Goal: Communication & Community: Answer question/provide support

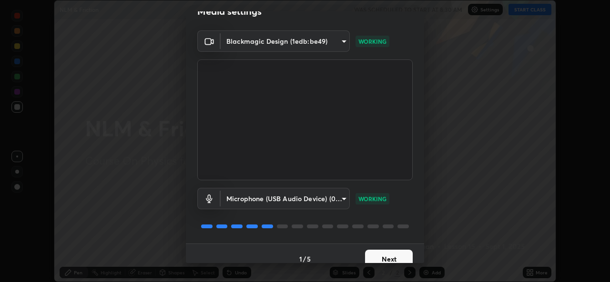
scroll to position [25, 0]
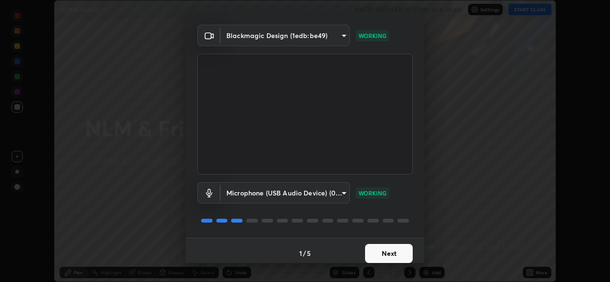
click at [384, 254] on button "Next" at bounding box center [389, 253] width 48 height 19
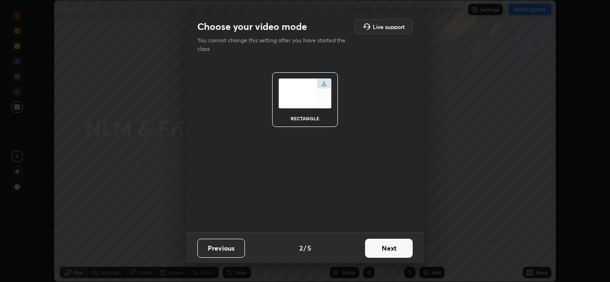
scroll to position [0, 0]
click at [386, 249] on button "Next" at bounding box center [389, 248] width 48 height 19
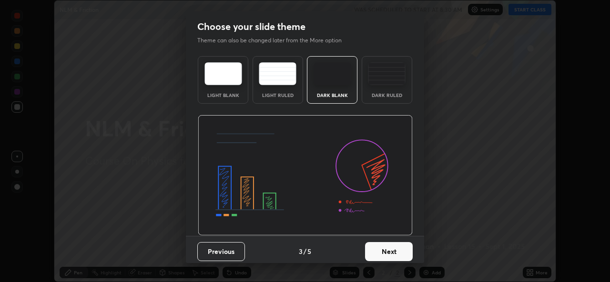
click at [387, 253] on button "Next" at bounding box center [389, 251] width 48 height 19
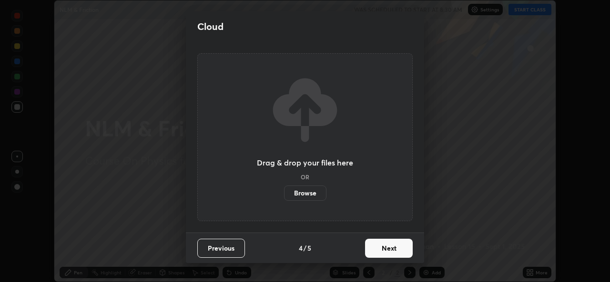
click at [387, 251] on button "Next" at bounding box center [389, 248] width 48 height 19
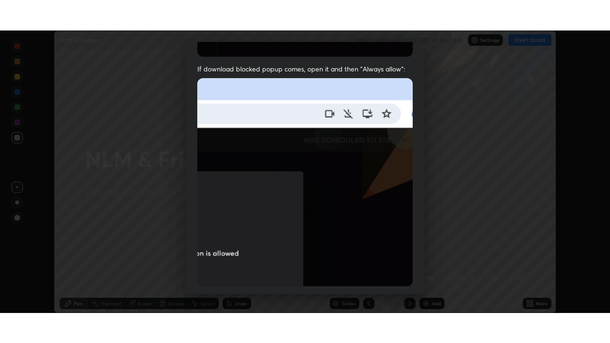
scroll to position [224, 0]
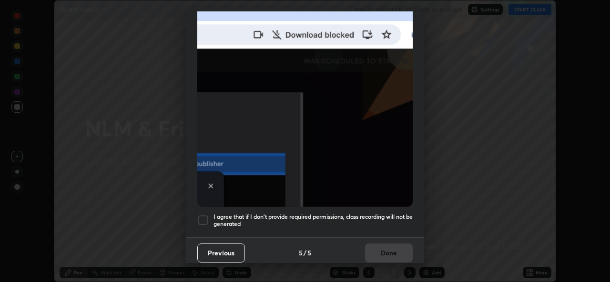
click at [203, 215] on div at bounding box center [202, 220] width 11 height 11
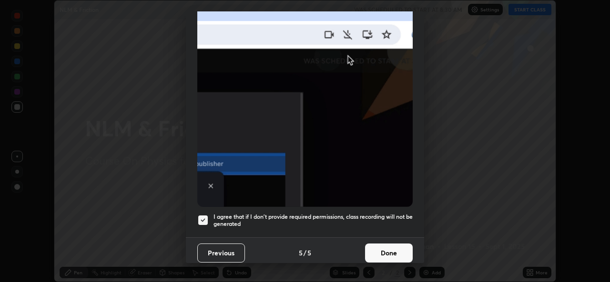
click at [383, 248] on button "Done" at bounding box center [389, 253] width 48 height 19
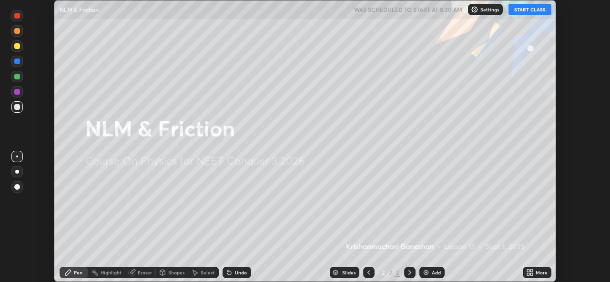
click at [531, 271] on icon at bounding box center [531, 271] width 2 height 2
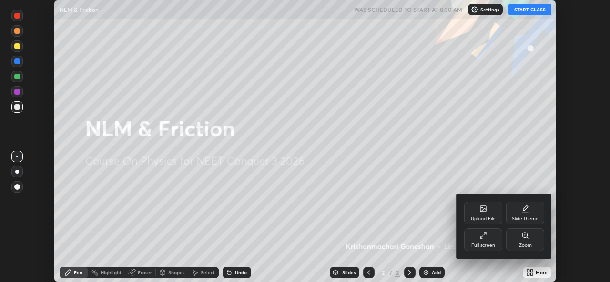
click at [480, 245] on div "Full screen" at bounding box center [483, 245] width 24 height 5
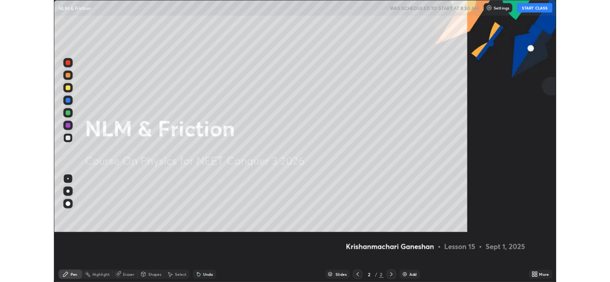
scroll to position [343, 610]
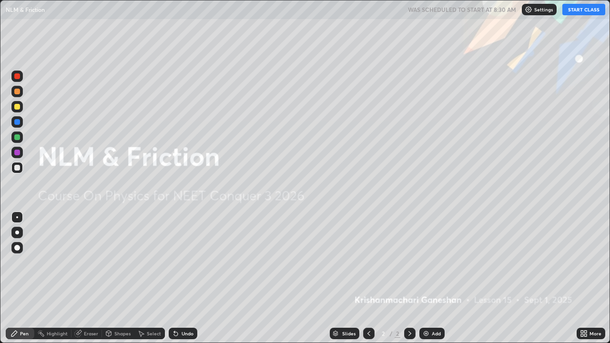
click at [580, 10] on button "START CLASS" at bounding box center [583, 9] width 43 height 11
click at [583, 282] on icon at bounding box center [582, 332] width 2 height 2
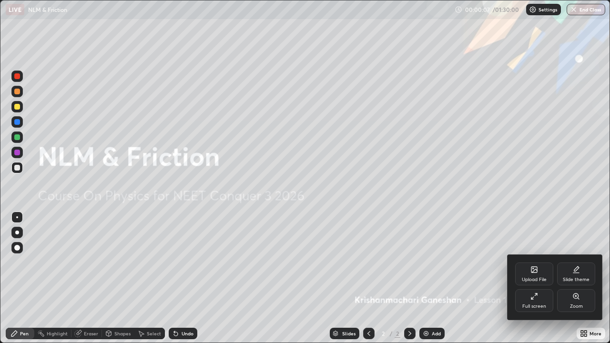
click at [534, 282] on div "Full screen" at bounding box center [534, 300] width 38 height 23
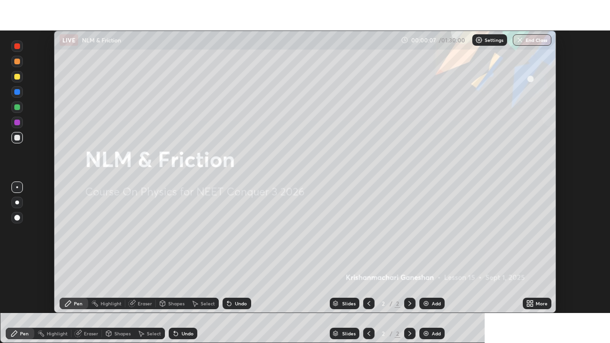
scroll to position [47350, 47023]
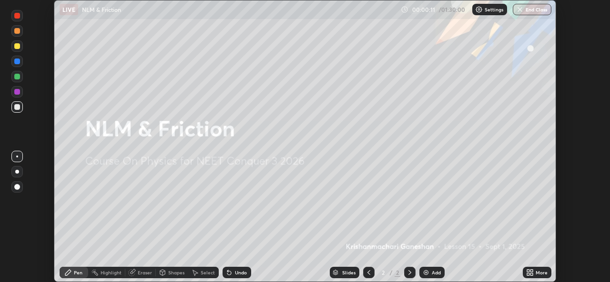
click at [527, 272] on icon at bounding box center [528, 271] width 2 height 2
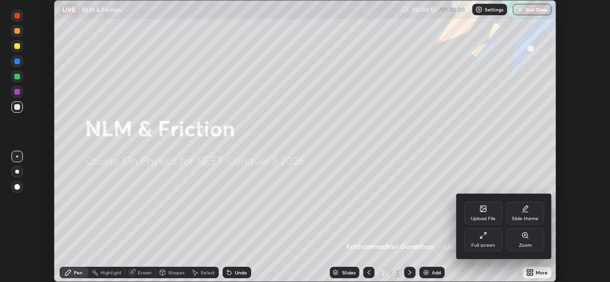
click at [483, 241] on div "Full screen" at bounding box center [483, 240] width 38 height 23
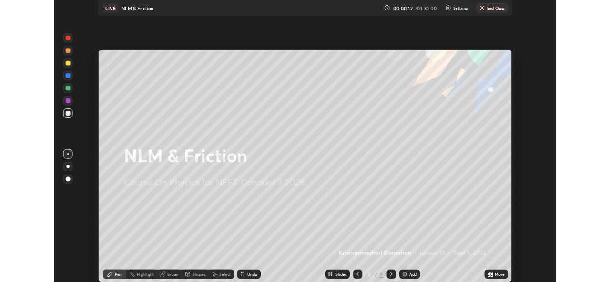
scroll to position [343, 610]
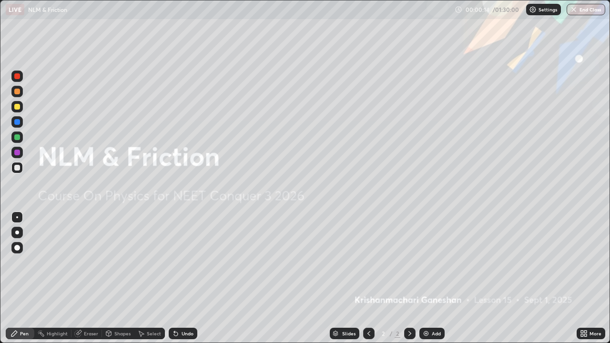
click at [426, 282] on img at bounding box center [426, 334] width 8 height 8
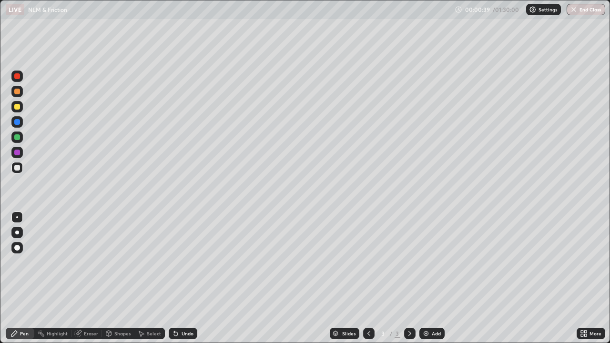
click at [24, 282] on div "Pen" at bounding box center [24, 333] width 9 height 5
click at [17, 107] on div at bounding box center [17, 107] width 6 height 6
click at [121, 282] on div "Shapes" at bounding box center [122, 333] width 16 height 5
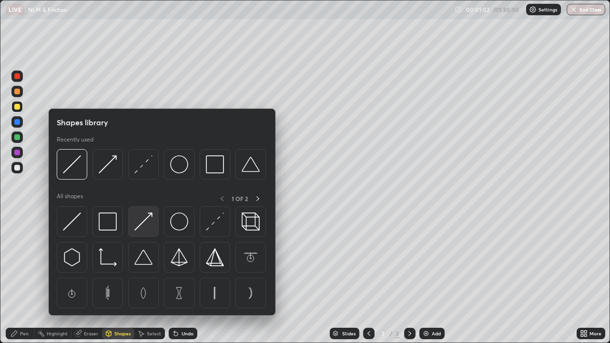
click at [142, 222] on img at bounding box center [143, 221] width 18 height 18
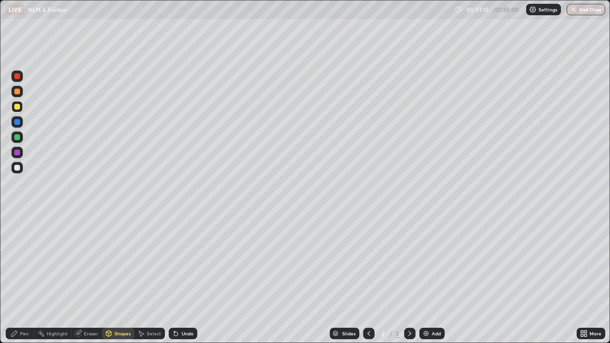
click at [22, 173] on div at bounding box center [16, 167] width 11 height 15
click at [184, 282] on div "Undo" at bounding box center [187, 333] width 12 height 5
click at [27, 282] on div "Pen" at bounding box center [24, 333] width 9 height 5
click at [93, 282] on div "Eraser" at bounding box center [91, 333] width 14 height 5
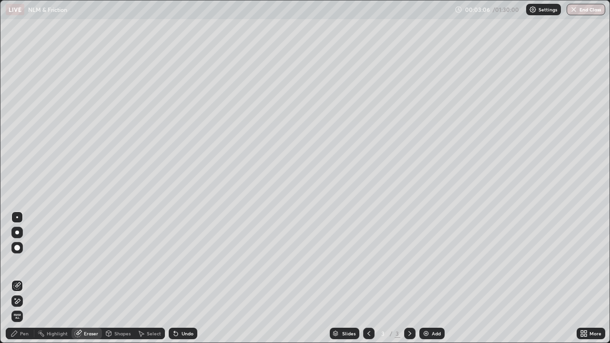
click at [22, 282] on div "Pen" at bounding box center [24, 333] width 9 height 5
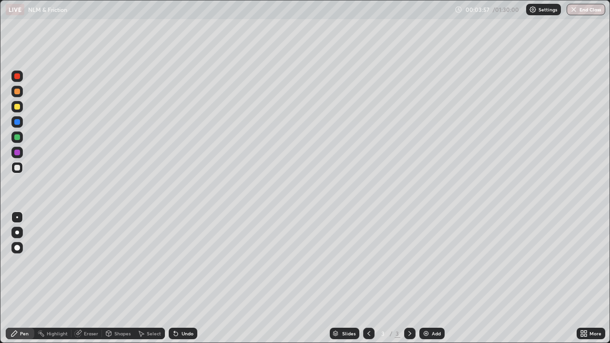
click at [117, 282] on div "Shapes" at bounding box center [122, 333] width 16 height 5
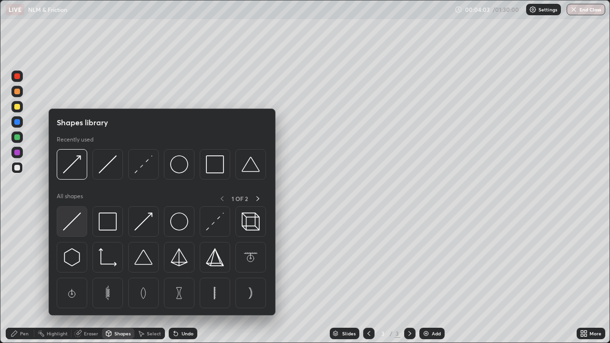
click at [74, 222] on img at bounding box center [72, 221] width 18 height 18
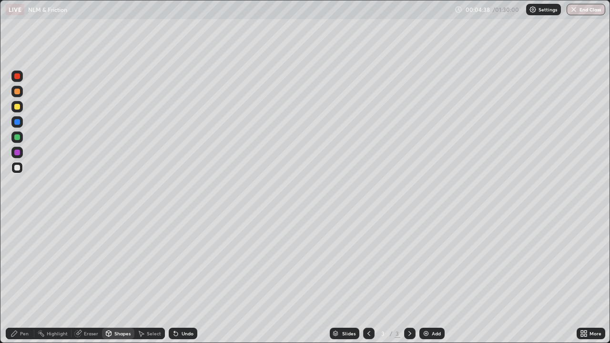
click at [20, 282] on div "Pen" at bounding box center [24, 333] width 9 height 5
click at [18, 108] on div at bounding box center [17, 107] width 6 height 6
click at [18, 137] on div at bounding box center [17, 137] width 6 height 6
click at [60, 282] on div "Highlight" at bounding box center [57, 333] width 21 height 5
click at [114, 282] on div "Shapes" at bounding box center [122, 333] width 16 height 5
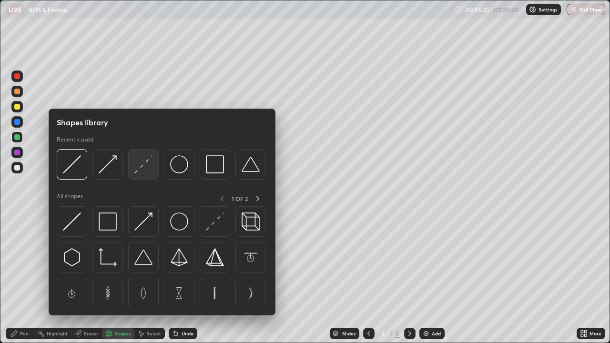
click at [139, 169] on img at bounding box center [143, 164] width 18 height 18
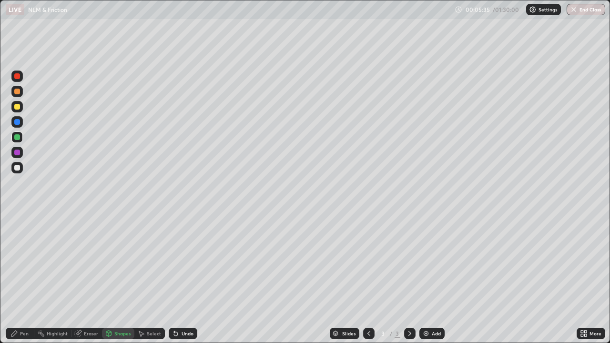
click at [26, 282] on div "Pen" at bounding box center [24, 333] width 9 height 5
click at [17, 111] on div at bounding box center [16, 106] width 11 height 11
click at [18, 168] on div at bounding box center [17, 168] width 6 height 6
click at [87, 282] on div "Eraser" at bounding box center [91, 333] width 14 height 5
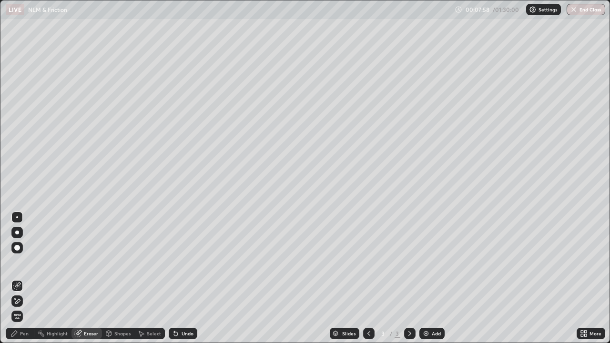
click at [27, 282] on div "Pen" at bounding box center [24, 333] width 9 height 5
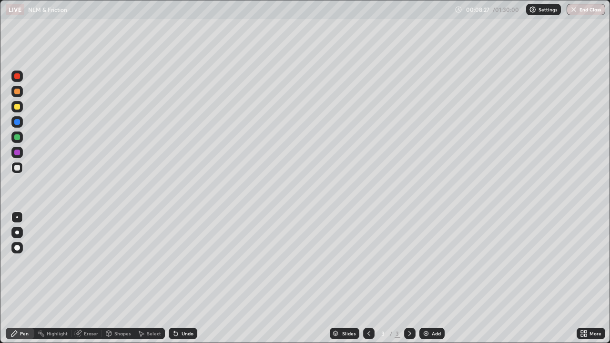
click at [86, 282] on div "Eraser" at bounding box center [91, 333] width 14 height 5
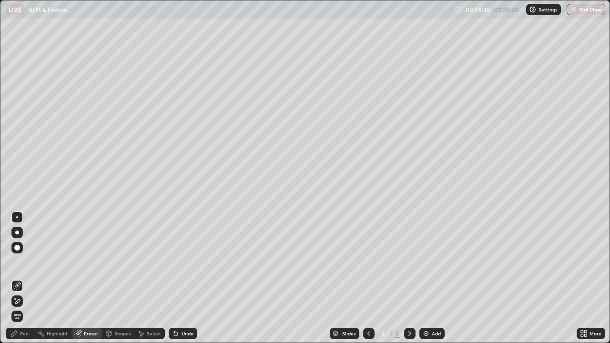
click at [25, 282] on div "Pen" at bounding box center [24, 333] width 9 height 5
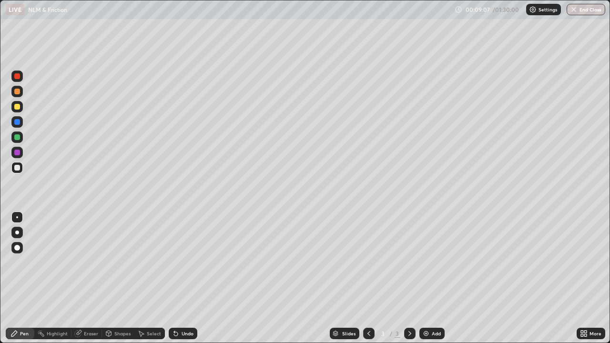
click at [115, 282] on div "Shapes" at bounding box center [122, 333] width 16 height 5
click at [91, 282] on div "Eraser" at bounding box center [91, 333] width 14 height 5
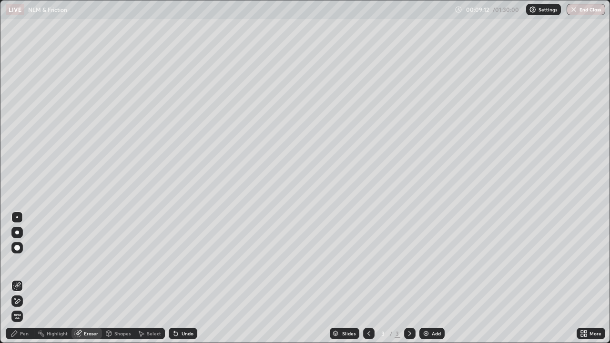
click at [28, 282] on div "Pen" at bounding box center [24, 333] width 9 height 5
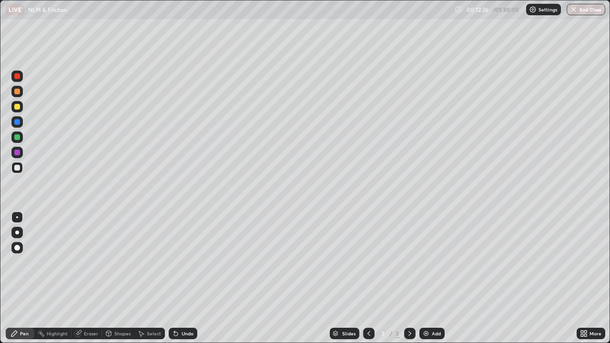
click at [422, 282] on img at bounding box center [426, 334] width 8 height 8
click at [121, 282] on div "Shapes" at bounding box center [122, 333] width 16 height 5
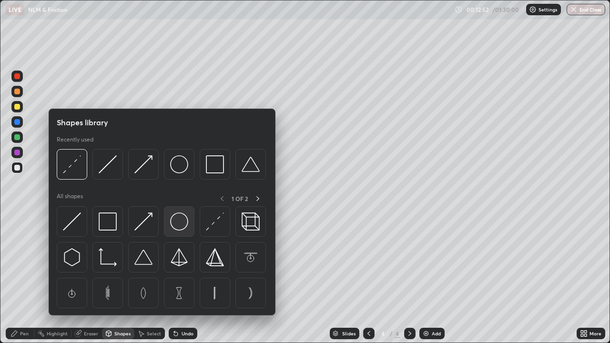
click at [183, 226] on img at bounding box center [179, 221] width 18 height 18
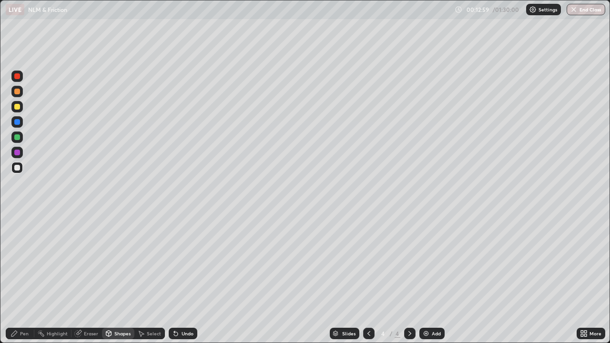
click at [123, 282] on div "Shapes" at bounding box center [122, 333] width 16 height 5
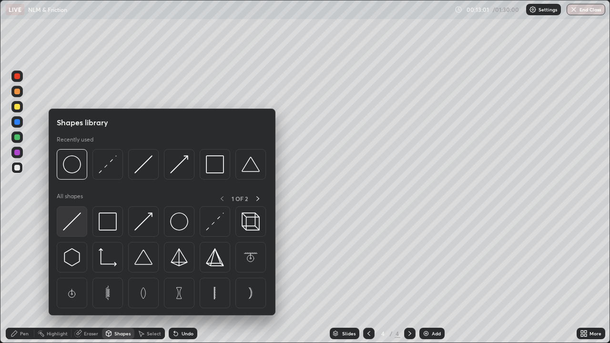
click at [75, 221] on img at bounding box center [72, 221] width 18 height 18
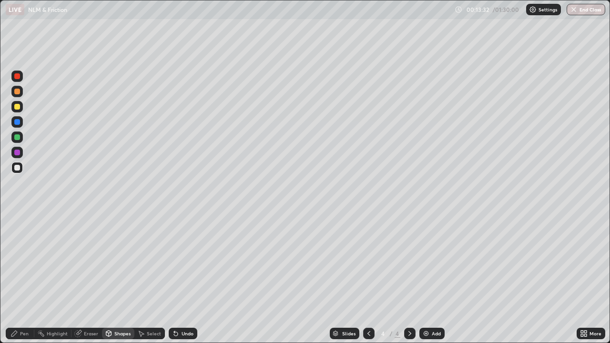
click at [27, 282] on div "Pen" at bounding box center [24, 333] width 9 height 5
click at [120, 282] on div "Shapes" at bounding box center [122, 333] width 16 height 5
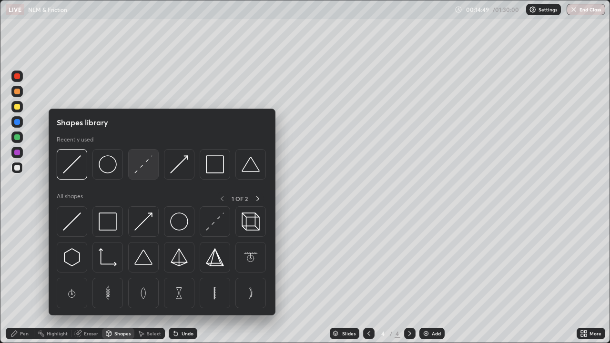
click at [142, 169] on img at bounding box center [143, 164] width 18 height 18
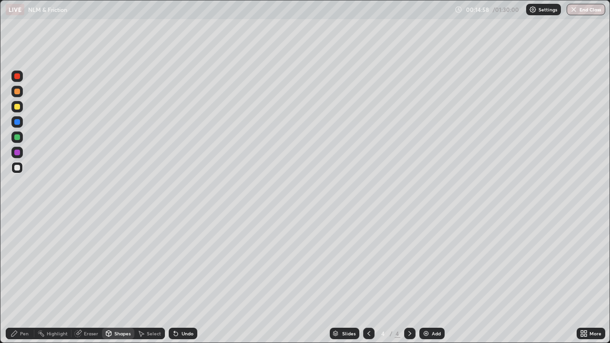
click at [18, 110] on div at bounding box center [16, 106] width 11 height 11
click at [29, 282] on div "Pen" at bounding box center [20, 333] width 29 height 11
click at [17, 168] on div at bounding box center [17, 168] width 6 height 6
click at [19, 137] on div at bounding box center [17, 137] width 6 height 6
click at [16, 169] on div at bounding box center [17, 168] width 6 height 6
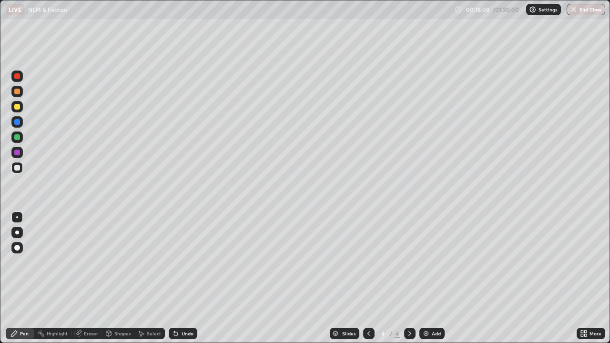
click at [91, 282] on div "Eraser" at bounding box center [91, 333] width 14 height 5
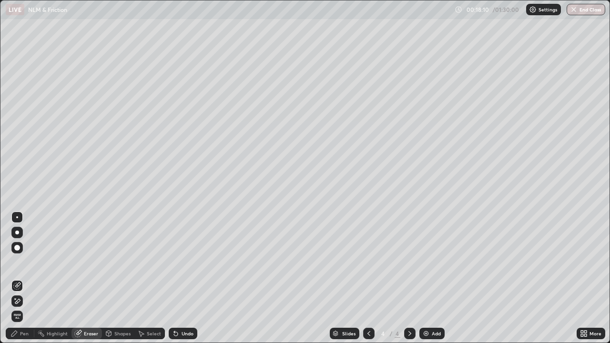
click at [29, 282] on div "Pen" at bounding box center [20, 333] width 29 height 11
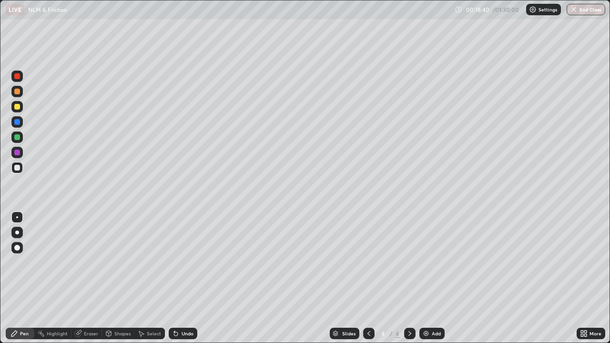
click at [88, 282] on div "Eraser" at bounding box center [91, 333] width 14 height 5
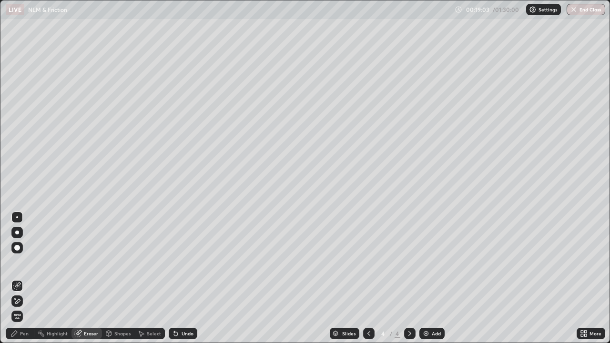
click at [17, 217] on div at bounding box center [17, 217] width 2 height 2
click at [16, 282] on icon at bounding box center [14, 334] width 6 height 6
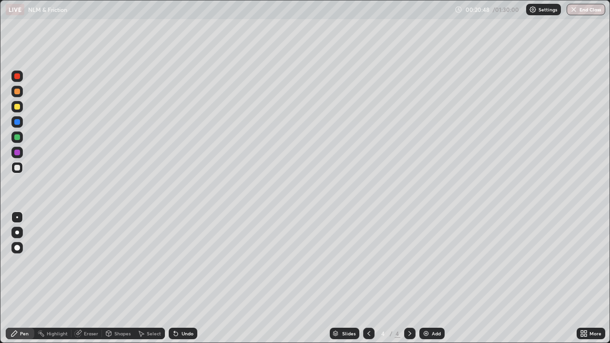
click at [90, 282] on div "Eraser" at bounding box center [91, 333] width 14 height 5
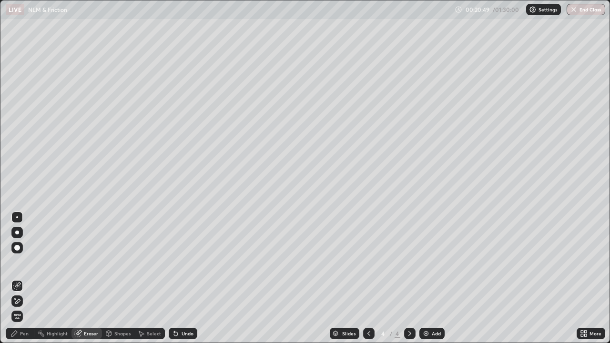
click at [17, 282] on icon at bounding box center [14, 334] width 8 height 8
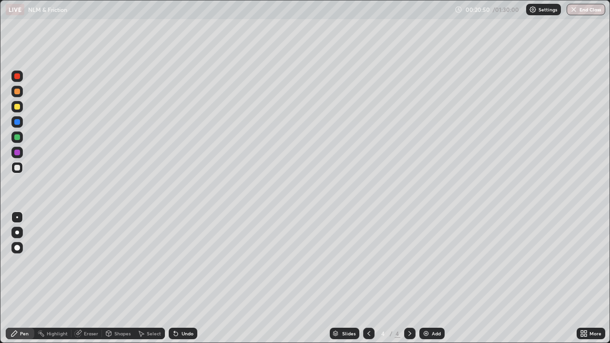
click at [16, 167] on div at bounding box center [17, 168] width 6 height 6
click at [426, 282] on img at bounding box center [426, 334] width 8 height 8
click at [17, 107] on div at bounding box center [17, 107] width 6 height 6
click at [17, 170] on div at bounding box center [17, 168] width 6 height 6
click at [118, 282] on div "Shapes" at bounding box center [122, 333] width 16 height 5
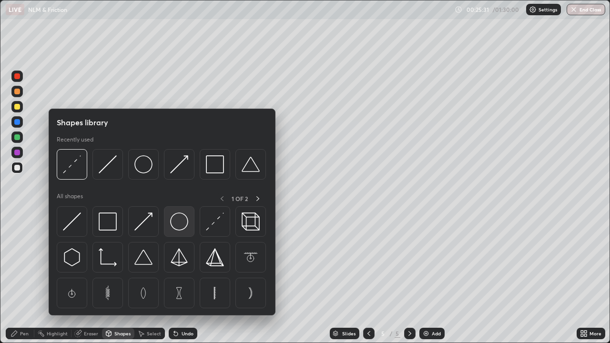
click at [177, 222] on img at bounding box center [179, 221] width 18 height 18
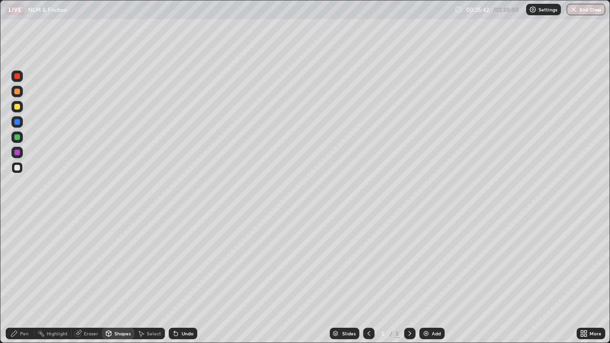
click at [109, 282] on icon at bounding box center [108, 334] width 5 height 6
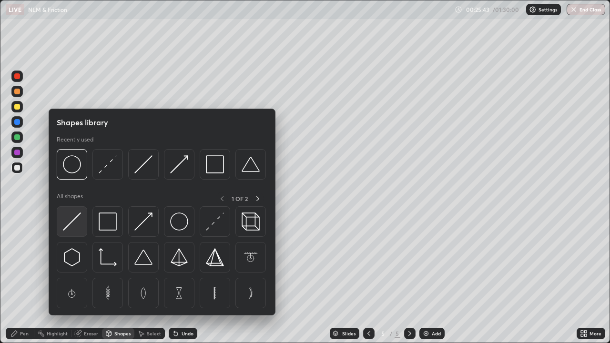
click at [74, 224] on img at bounding box center [72, 221] width 18 height 18
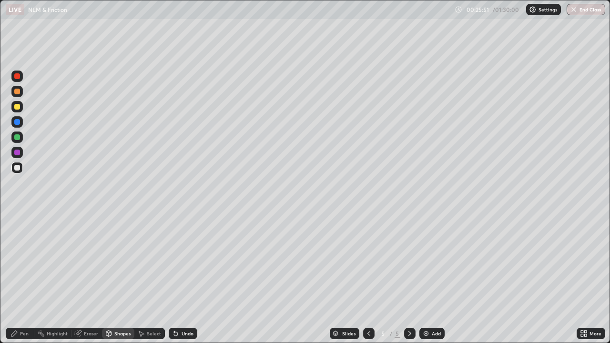
click at [26, 282] on div "Pen" at bounding box center [24, 333] width 9 height 5
click at [94, 282] on div "Eraser" at bounding box center [91, 333] width 14 height 5
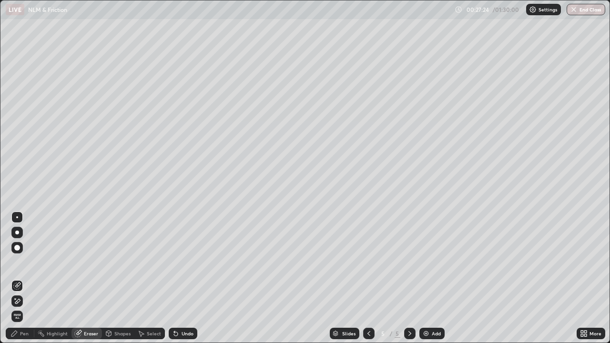
click at [53, 282] on div "Highlight" at bounding box center [52, 333] width 37 height 11
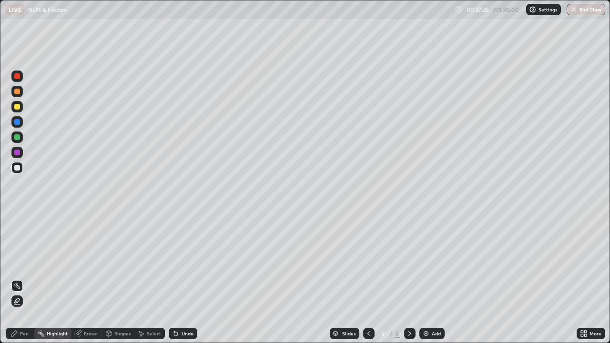
click at [26, 282] on div "Pen" at bounding box center [24, 333] width 9 height 5
click at [423, 282] on img at bounding box center [426, 334] width 8 height 8
click at [25, 282] on div "Pen" at bounding box center [24, 333] width 9 height 5
click at [120, 282] on div "Shapes" at bounding box center [118, 333] width 32 height 11
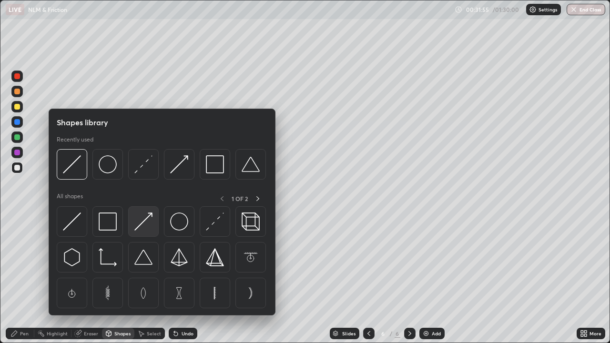
click at [142, 223] on img at bounding box center [143, 221] width 18 height 18
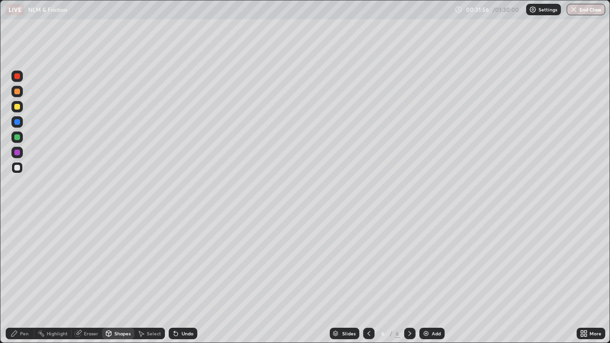
click at [113, 282] on div "Shapes" at bounding box center [118, 333] width 32 height 11
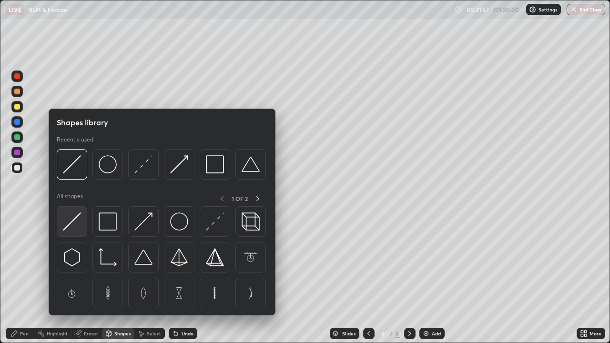
click at [73, 217] on img at bounding box center [72, 221] width 18 height 18
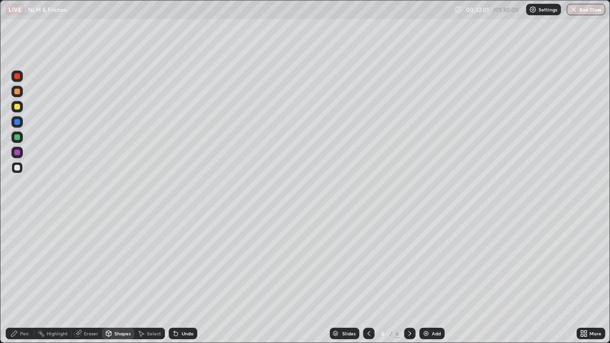
click at [22, 282] on div "Pen" at bounding box center [24, 333] width 9 height 5
click at [119, 282] on div "Shapes" at bounding box center [118, 333] width 32 height 11
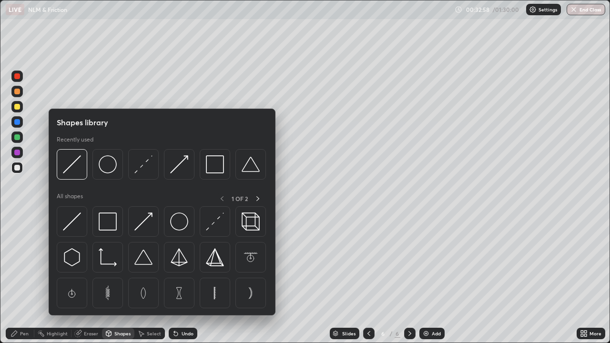
click at [29, 282] on div "Pen" at bounding box center [20, 333] width 29 height 11
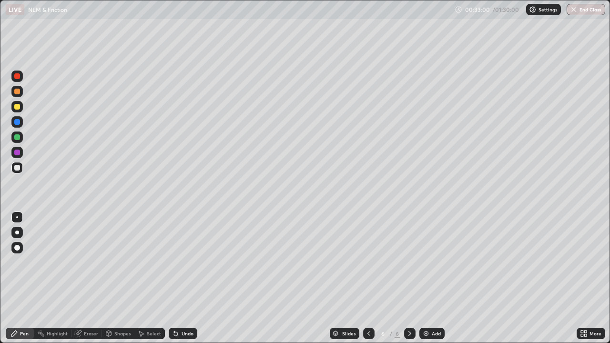
click at [88, 282] on div "Eraser" at bounding box center [91, 333] width 14 height 5
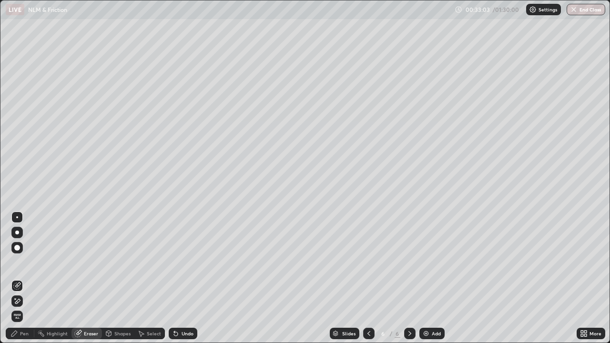
click at [31, 282] on div "Pen" at bounding box center [20, 333] width 29 height 11
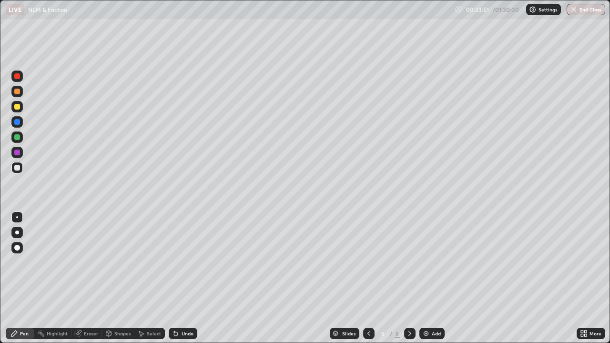
click at [121, 282] on div "Shapes" at bounding box center [122, 333] width 16 height 5
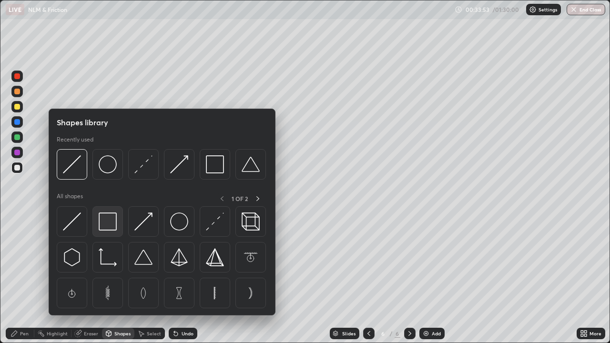
click at [114, 223] on img at bounding box center [108, 221] width 18 height 18
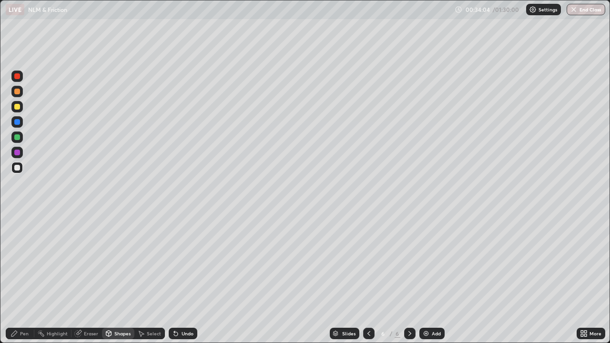
click at [24, 282] on div "Pen" at bounding box center [24, 333] width 9 height 5
click at [118, 282] on div "Shapes" at bounding box center [122, 333] width 16 height 5
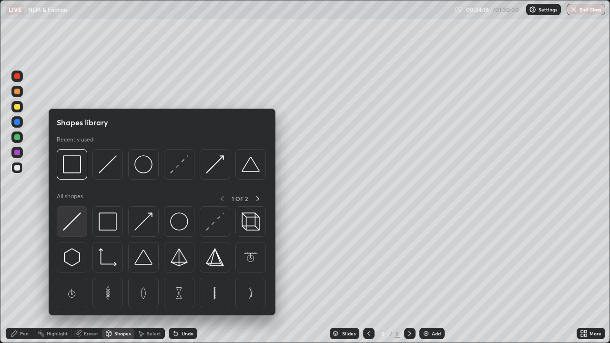
click at [72, 221] on img at bounding box center [72, 221] width 18 height 18
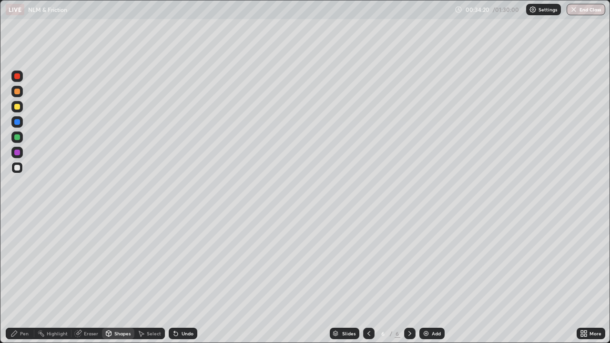
click at [24, 282] on div "Pen" at bounding box center [24, 333] width 9 height 5
click at [91, 282] on div "Eraser" at bounding box center [91, 333] width 14 height 5
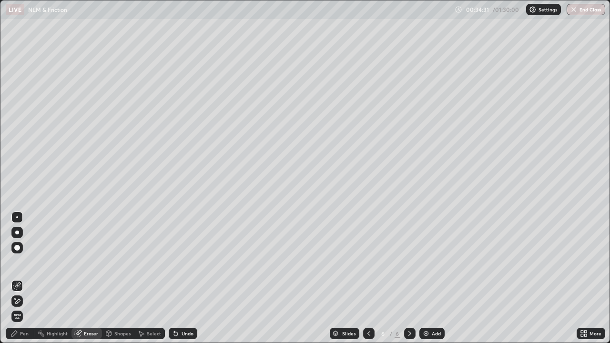
click at [117, 282] on div "Shapes" at bounding box center [122, 333] width 16 height 5
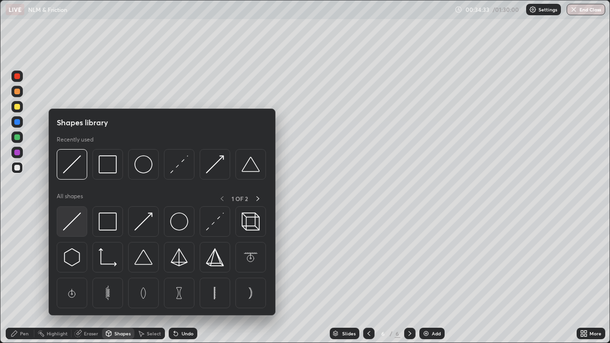
click at [77, 218] on img at bounding box center [72, 221] width 18 height 18
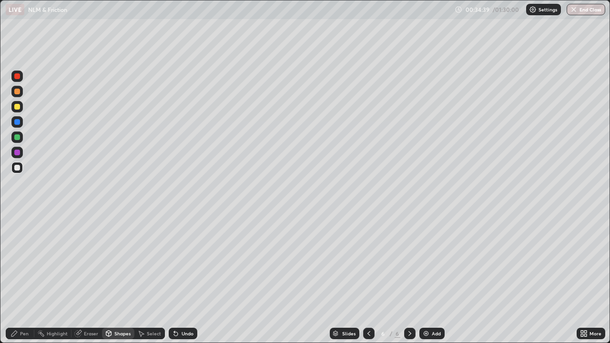
click at [24, 282] on div "Pen" at bounding box center [24, 333] width 9 height 5
click at [88, 282] on div "Eraser" at bounding box center [91, 333] width 14 height 5
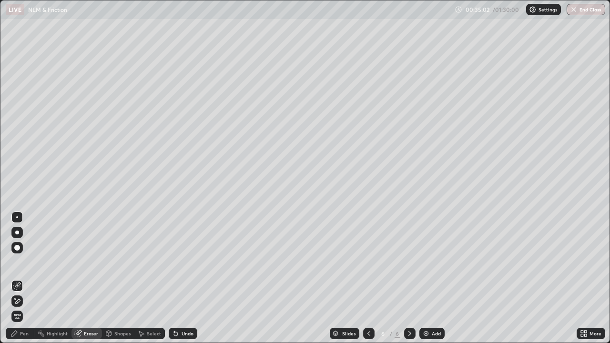
click at [61, 282] on div "Highlight" at bounding box center [57, 333] width 21 height 5
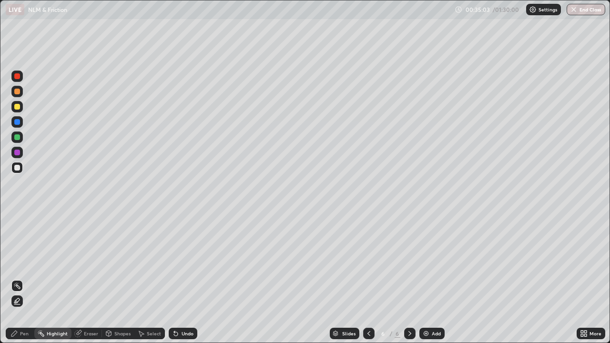
click at [112, 282] on div "Shapes" at bounding box center [118, 333] width 32 height 11
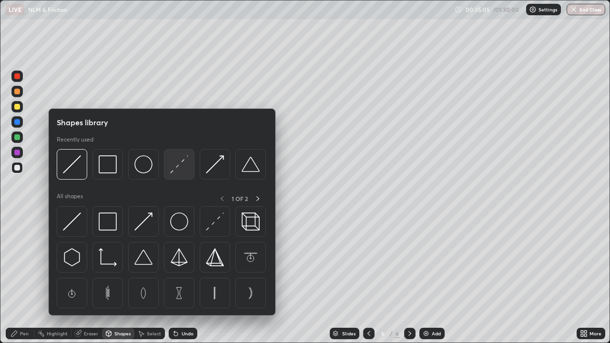
click at [181, 166] on img at bounding box center [179, 164] width 18 height 18
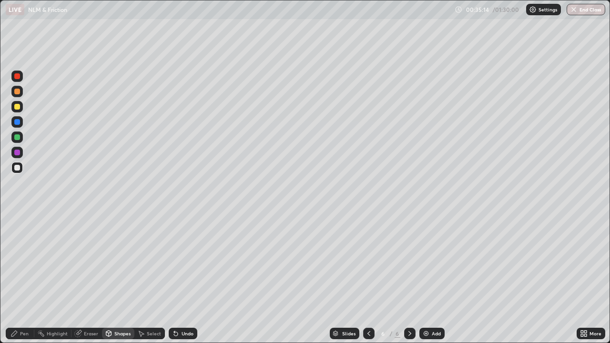
click at [31, 282] on div "Pen" at bounding box center [20, 333] width 29 height 11
click at [29, 282] on div "Pen" at bounding box center [20, 333] width 29 height 11
click at [18, 105] on div at bounding box center [17, 107] width 6 height 6
click at [89, 282] on div "Eraser" at bounding box center [91, 333] width 14 height 5
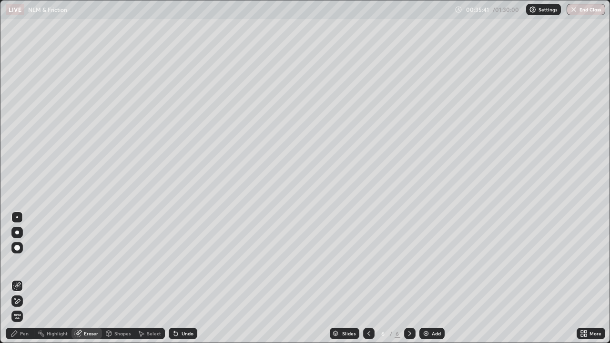
click at [25, 282] on div "Pen" at bounding box center [24, 333] width 9 height 5
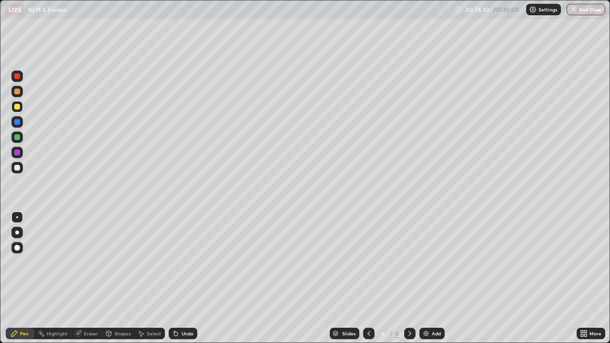
click at [16, 140] on div at bounding box center [17, 137] width 6 height 6
click at [22, 167] on div at bounding box center [16, 167] width 11 height 11
click at [88, 282] on div "Eraser" at bounding box center [91, 333] width 14 height 5
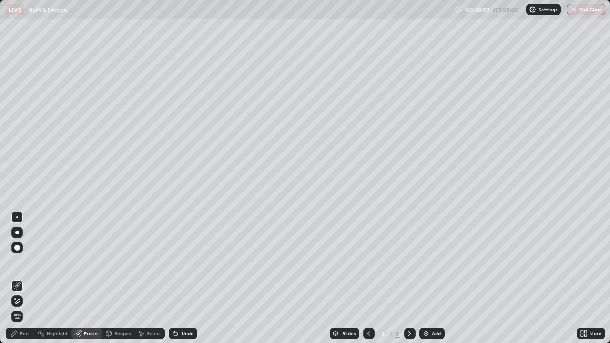
click at [28, 282] on div "Pen" at bounding box center [24, 333] width 9 height 5
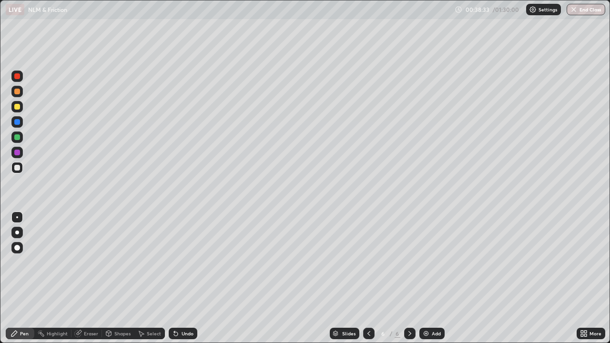
click at [88, 282] on div "Eraser" at bounding box center [91, 333] width 14 height 5
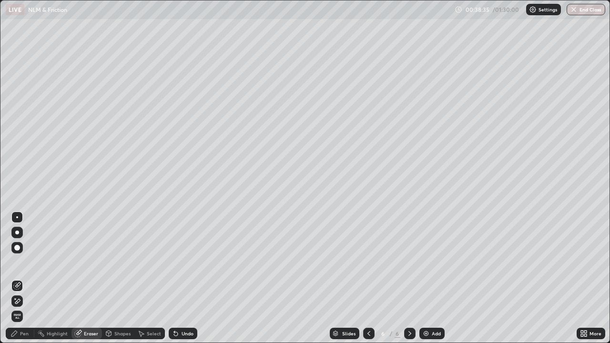
click at [24, 282] on div "Pen" at bounding box center [24, 333] width 9 height 5
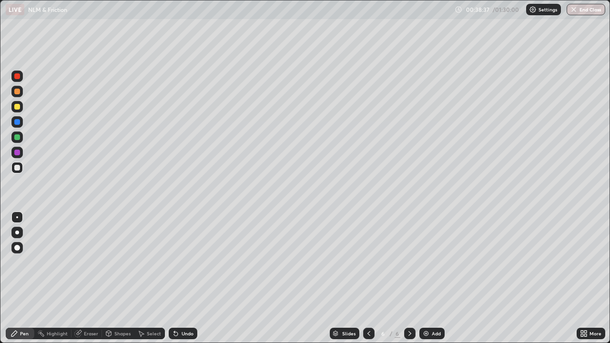
click at [180, 282] on div "Undo" at bounding box center [181, 333] width 32 height 19
click at [185, 282] on div "Undo" at bounding box center [181, 333] width 32 height 19
click at [193, 282] on div "Undo" at bounding box center [183, 333] width 29 height 11
click at [86, 282] on div "Eraser" at bounding box center [91, 333] width 14 height 5
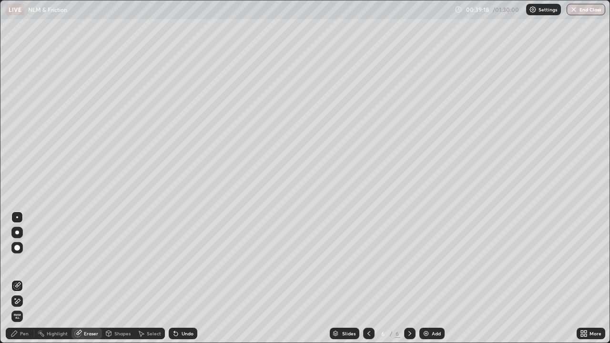
click at [28, 282] on div "Pen" at bounding box center [24, 333] width 9 height 5
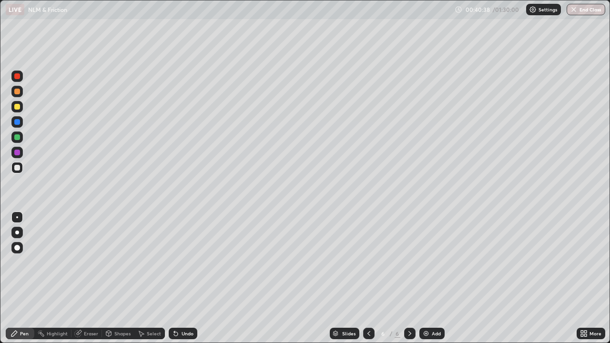
click at [89, 282] on div "Eraser" at bounding box center [91, 333] width 14 height 5
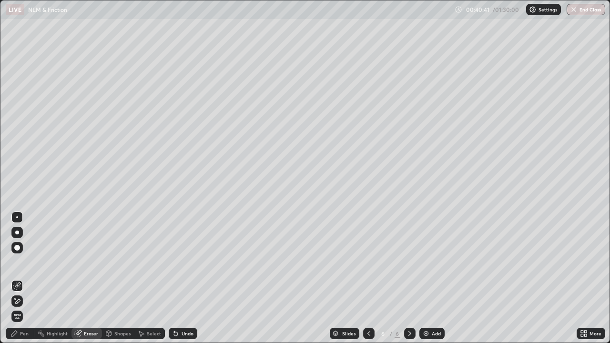
click at [26, 282] on div "Pen" at bounding box center [24, 333] width 9 height 5
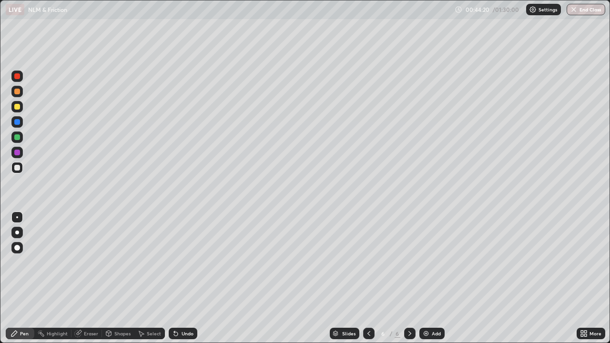
click at [87, 282] on div "Eraser" at bounding box center [91, 333] width 14 height 5
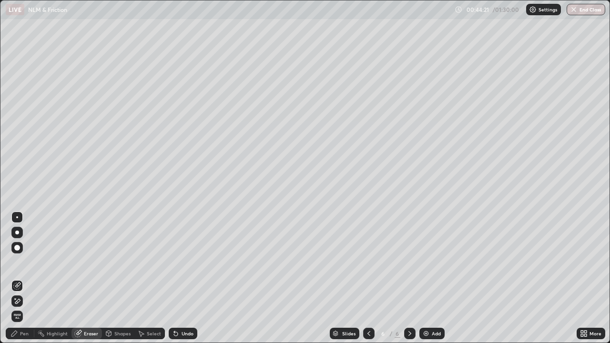
click at [18, 218] on div at bounding box center [17, 217] width 2 height 2
click at [20, 282] on div "Pen" at bounding box center [20, 333] width 29 height 11
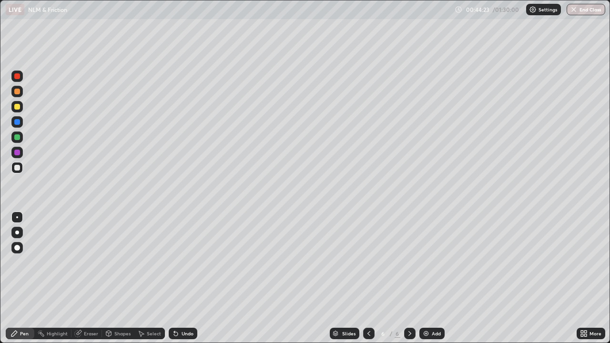
click at [17, 217] on div at bounding box center [17, 217] width 2 height 2
click at [121, 282] on div "Shapes" at bounding box center [122, 333] width 16 height 5
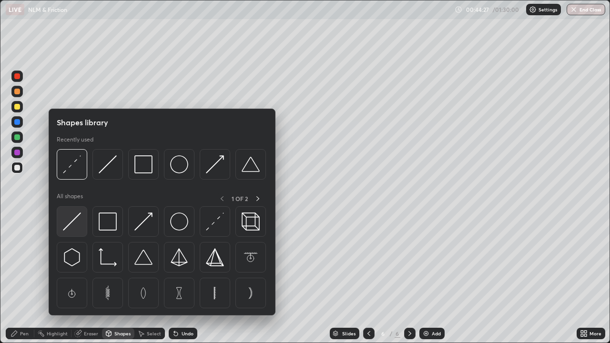
click at [74, 220] on img at bounding box center [72, 221] width 18 height 18
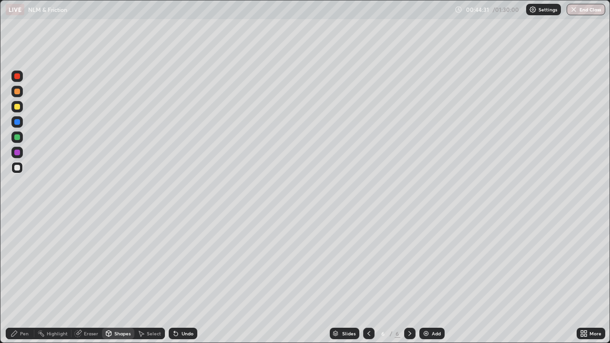
click at [18, 282] on icon at bounding box center [14, 334] width 8 height 8
click at [28, 272] on div "Erase all" at bounding box center [17, 171] width 23 height 305
click at [16, 264] on div at bounding box center [17, 267] width 15 height 114
click at [21, 264] on div at bounding box center [17, 267] width 15 height 114
click at [89, 282] on div "Eraser" at bounding box center [91, 333] width 14 height 5
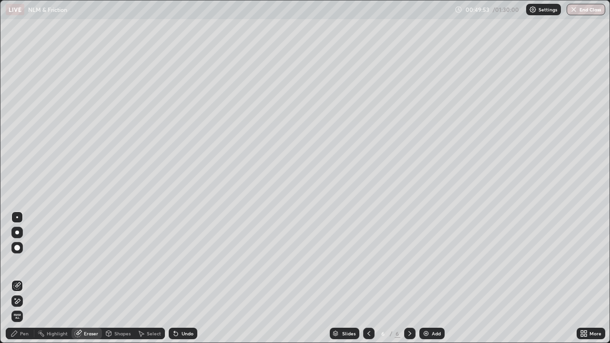
click at [25, 282] on div "Pen" at bounding box center [24, 333] width 9 height 5
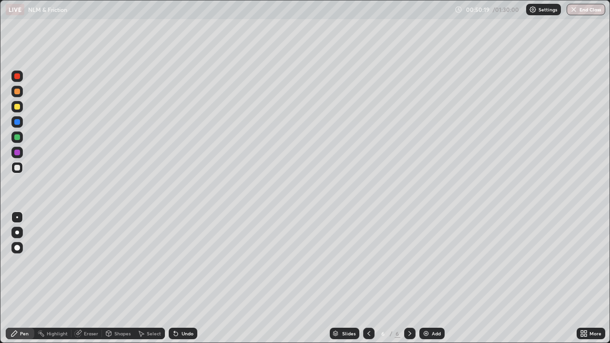
click at [153, 282] on div "Select" at bounding box center [149, 333] width 30 height 11
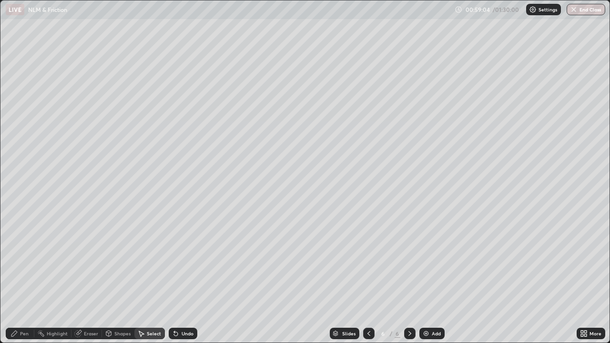
click at [423, 282] on img at bounding box center [426, 334] width 8 height 8
click at [121, 282] on div "Shapes" at bounding box center [122, 333] width 16 height 5
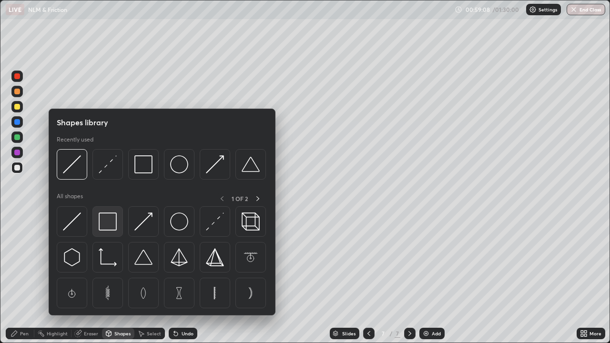
click at [114, 226] on img at bounding box center [108, 221] width 18 height 18
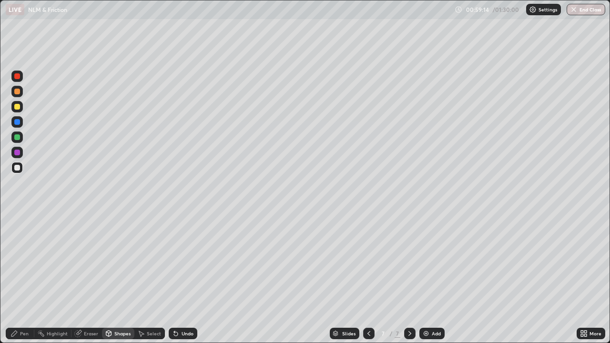
click at [27, 282] on div "Pen" at bounding box center [24, 333] width 9 height 5
click at [17, 107] on div at bounding box center [17, 107] width 6 height 6
click at [113, 282] on div "Shapes" at bounding box center [118, 333] width 32 height 19
click at [24, 282] on div "Pen" at bounding box center [24, 333] width 9 height 5
click at [424, 282] on img at bounding box center [426, 334] width 8 height 8
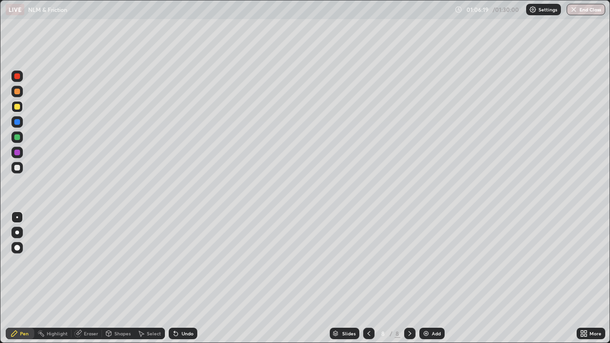
click at [119, 282] on div "Shapes" at bounding box center [122, 333] width 16 height 5
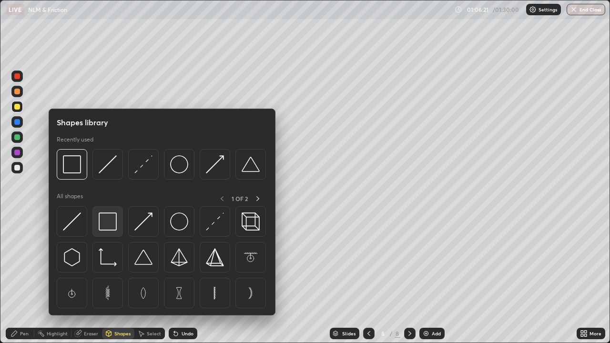
click at [112, 223] on img at bounding box center [108, 221] width 18 height 18
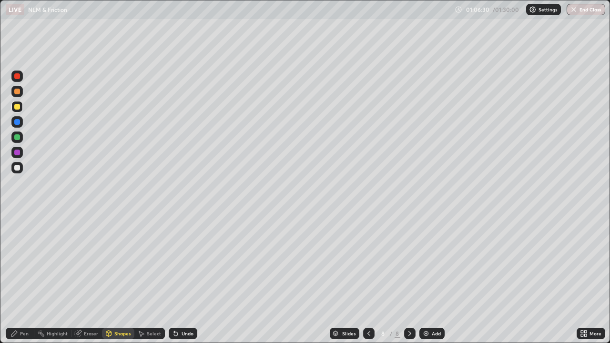
click at [29, 282] on div "Pen" at bounding box center [20, 333] width 29 height 11
click at [26, 282] on div "Pen" at bounding box center [24, 333] width 9 height 5
click at [116, 282] on div "Shapes" at bounding box center [118, 333] width 32 height 11
click at [28, 282] on div "Pen" at bounding box center [24, 333] width 9 height 5
click at [30, 282] on div "Pen" at bounding box center [20, 333] width 29 height 11
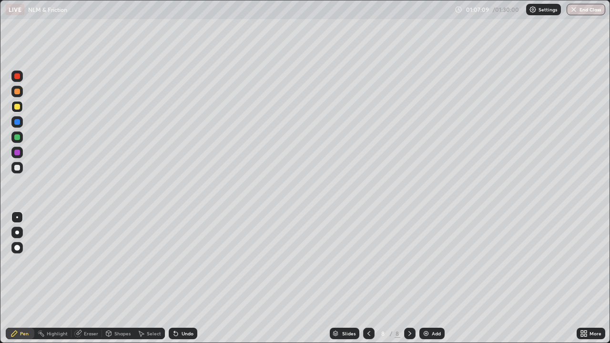
click at [116, 282] on div "Shapes" at bounding box center [122, 333] width 16 height 5
click at [118, 282] on div "Shapes" at bounding box center [122, 333] width 16 height 5
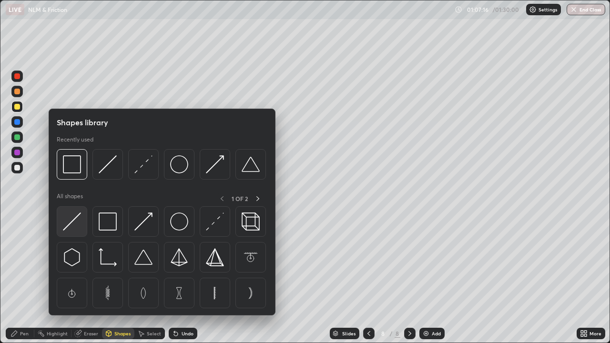
click at [69, 223] on img at bounding box center [72, 221] width 18 height 18
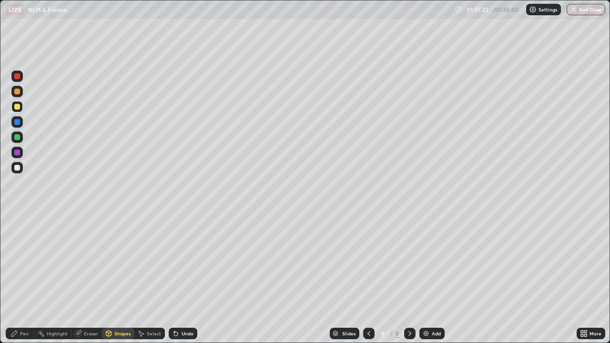
click at [27, 282] on div "Pen" at bounding box center [24, 333] width 9 height 5
click at [124, 282] on div "Shapes" at bounding box center [122, 333] width 16 height 5
click at [29, 282] on div "Pen" at bounding box center [20, 333] width 29 height 11
click at [18, 168] on div at bounding box center [17, 168] width 6 height 6
click at [88, 282] on div "Eraser" at bounding box center [91, 333] width 14 height 5
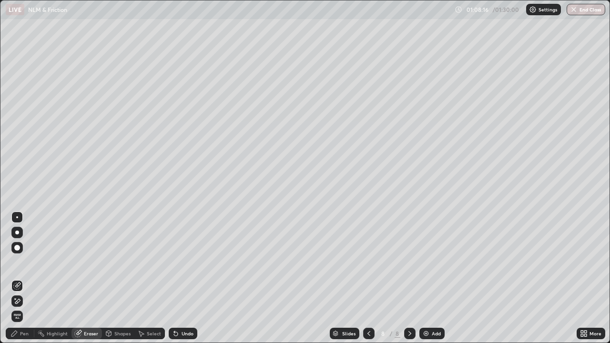
click at [28, 282] on div "Pen" at bounding box center [24, 333] width 9 height 5
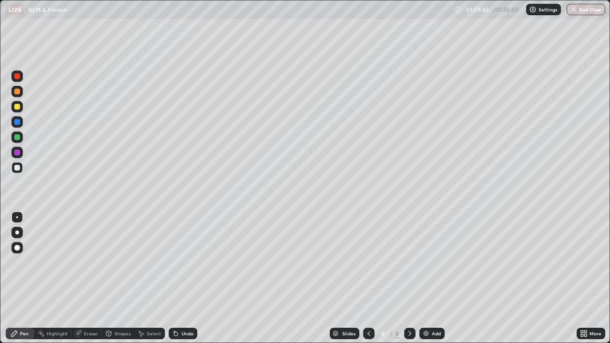
click at [17, 168] on div at bounding box center [17, 168] width 6 height 6
click at [88, 282] on div "Eraser" at bounding box center [91, 333] width 14 height 5
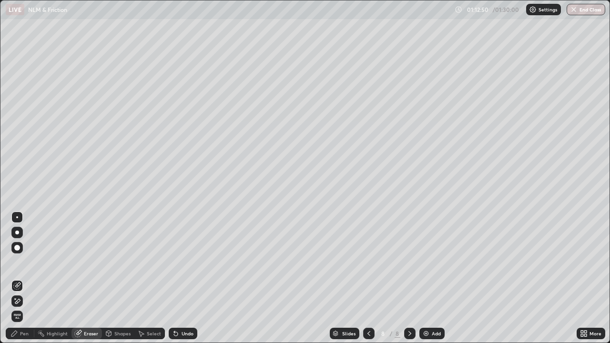
click at [33, 282] on div "Pen" at bounding box center [20, 333] width 29 height 11
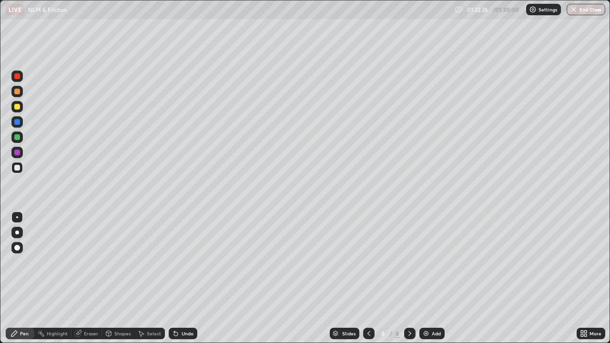
click at [426, 282] on img at bounding box center [426, 334] width 8 height 8
click at [26, 282] on div "Pen" at bounding box center [24, 333] width 9 height 5
click at [124, 282] on div "Shapes" at bounding box center [122, 333] width 16 height 5
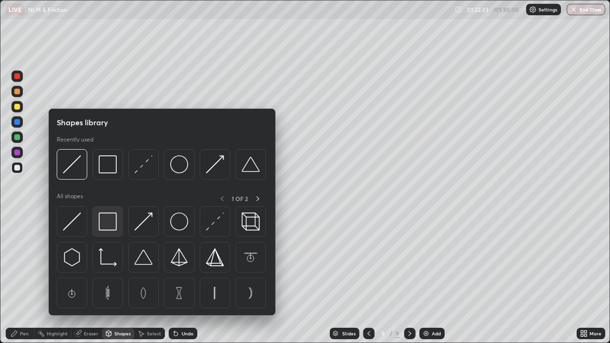
click at [108, 224] on img at bounding box center [108, 221] width 18 height 18
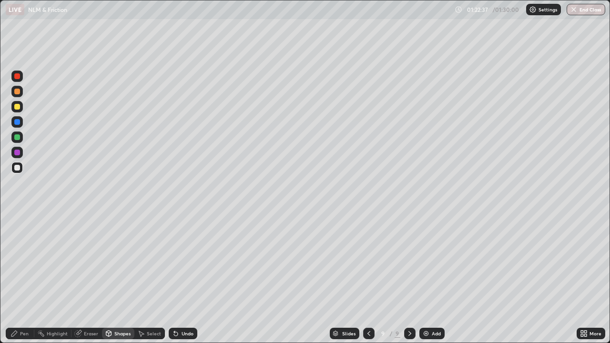
click at [26, 282] on div "Pen" at bounding box center [24, 333] width 9 height 5
click at [18, 109] on div at bounding box center [17, 107] width 6 height 6
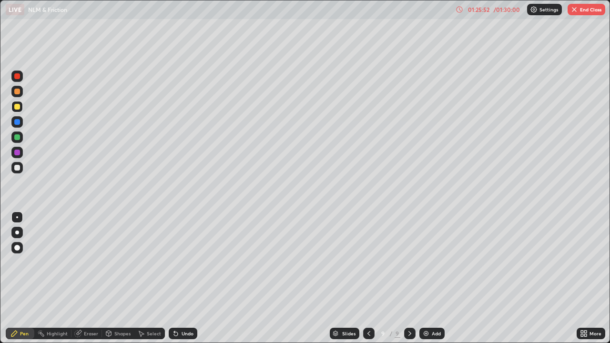
click at [17, 217] on div at bounding box center [17, 217] width 2 height 2
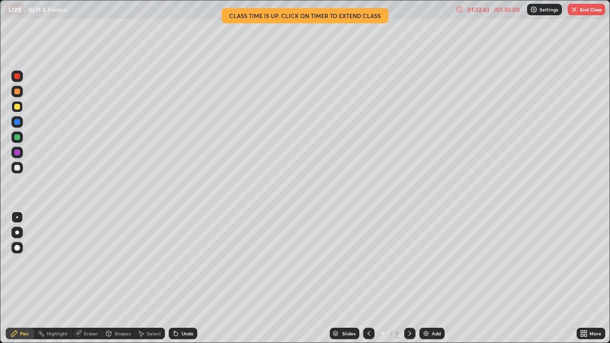
click at [582, 11] on button "End Class" at bounding box center [586, 9] width 38 height 11
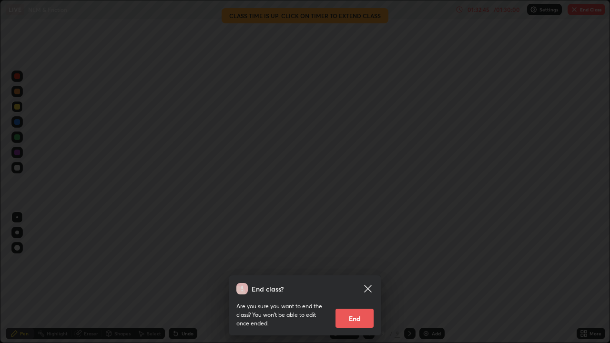
click at [355, 282] on button "End" at bounding box center [354, 318] width 38 height 19
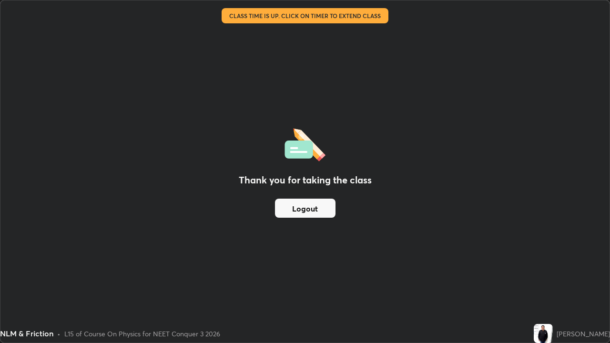
click at [316, 212] on button "Logout" at bounding box center [305, 208] width 60 height 19
click at [315, 207] on button "Logout" at bounding box center [305, 208] width 60 height 19
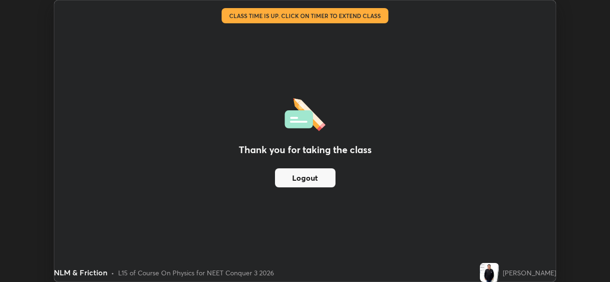
scroll to position [47350, 47023]
click at [597, 30] on div "Thank you for taking the class Logout Setting up your live class Class time is …" at bounding box center [305, 141] width 610 height 282
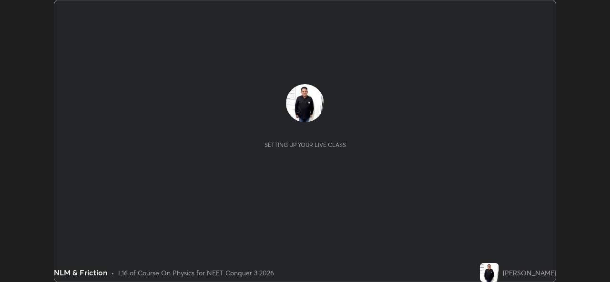
scroll to position [282, 609]
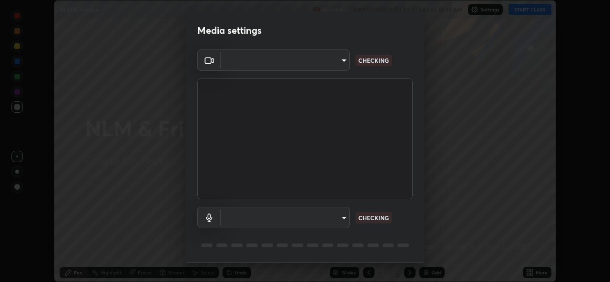
type input "d9eabbb9e311c19d0284951f952de08a34a72adfc2f94cd2cdb53a3f531a5aff"
type input "5d0d1729db253088b500f0ebf76b23a716669cfb5e53079fbe40a5b6c056b6e6"
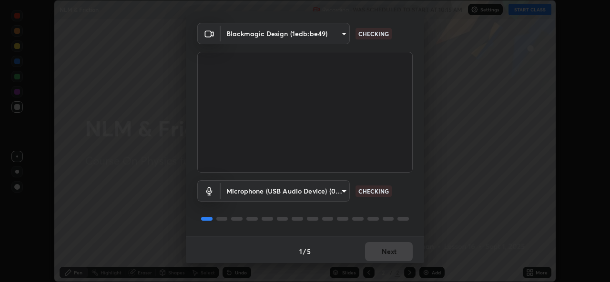
scroll to position [30, 0]
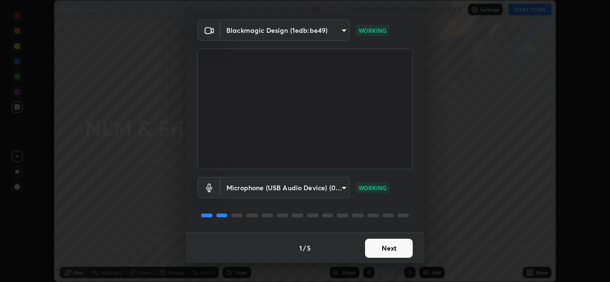
click at [386, 248] on button "Next" at bounding box center [389, 248] width 48 height 19
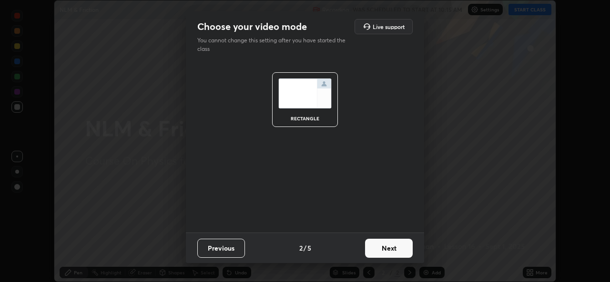
click at [387, 251] on button "Next" at bounding box center [389, 248] width 48 height 19
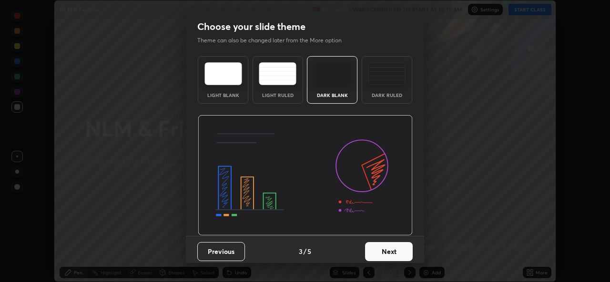
click at [387, 252] on button "Next" at bounding box center [389, 251] width 48 height 19
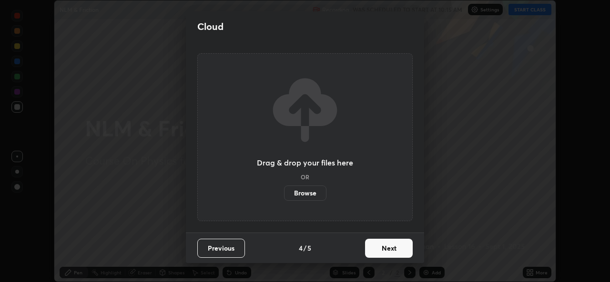
click at [386, 251] on button "Next" at bounding box center [389, 248] width 48 height 19
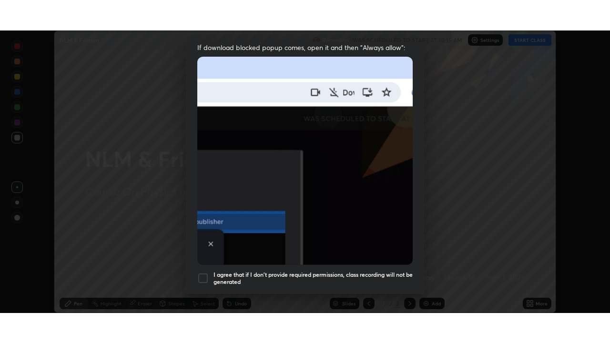
scroll to position [224, 0]
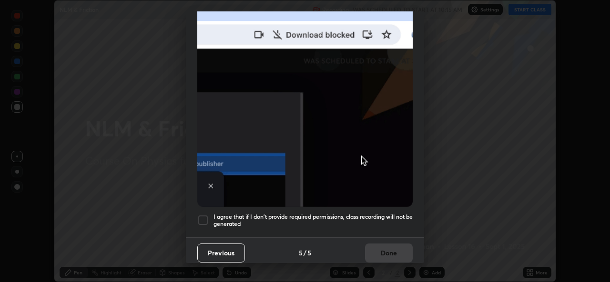
click at [205, 215] on div at bounding box center [202, 220] width 11 height 11
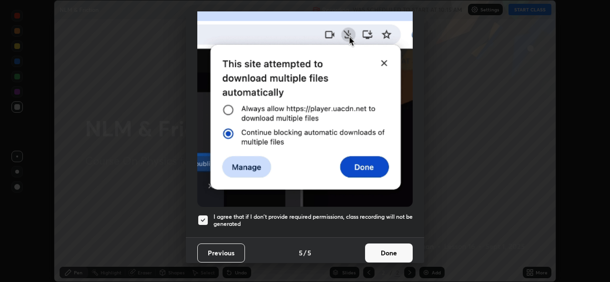
click at [386, 250] on button "Done" at bounding box center [389, 253] width 48 height 19
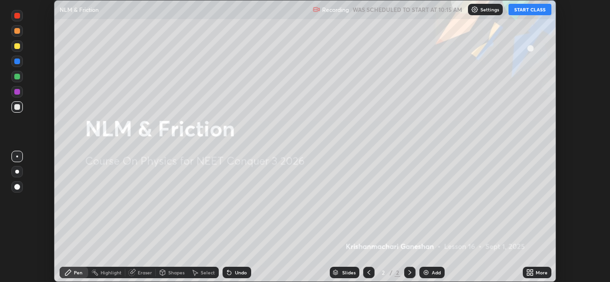
click at [527, 272] on icon at bounding box center [528, 271] width 2 height 2
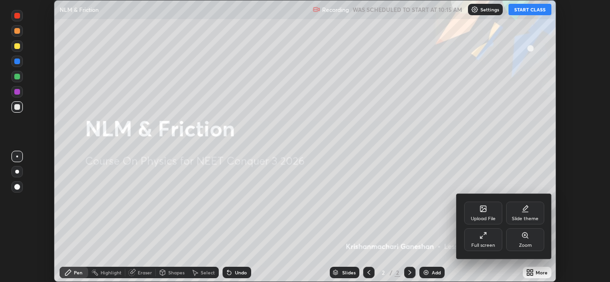
click at [482, 238] on icon at bounding box center [483, 236] width 8 height 8
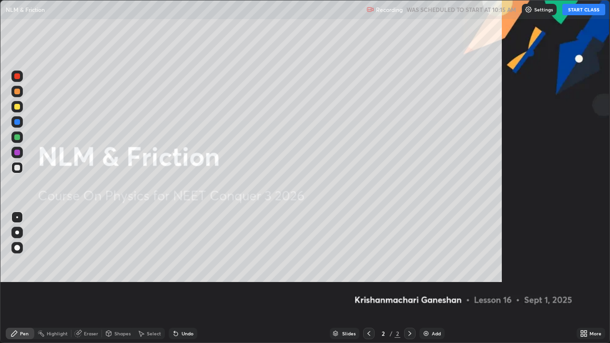
scroll to position [343, 610]
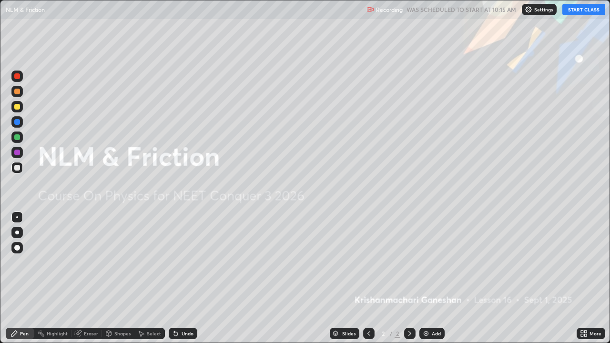
click at [422, 282] on img at bounding box center [426, 334] width 8 height 8
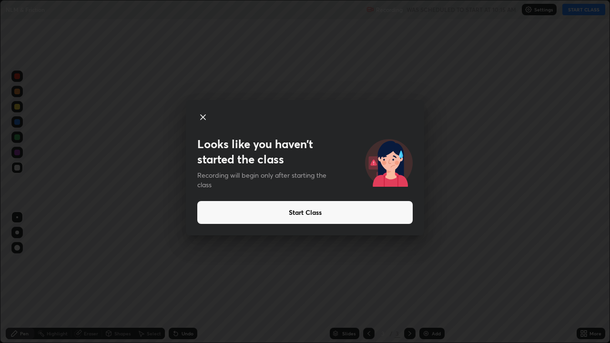
click at [292, 210] on button "Start Class" at bounding box center [304, 212] width 215 height 23
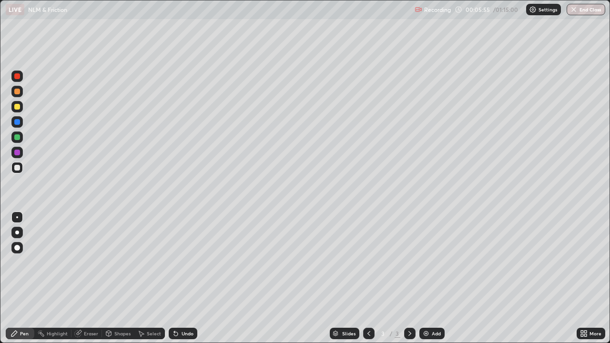
click at [24, 282] on div "Pen" at bounding box center [24, 333] width 9 height 5
click at [125, 282] on div "Shapes" at bounding box center [118, 333] width 32 height 11
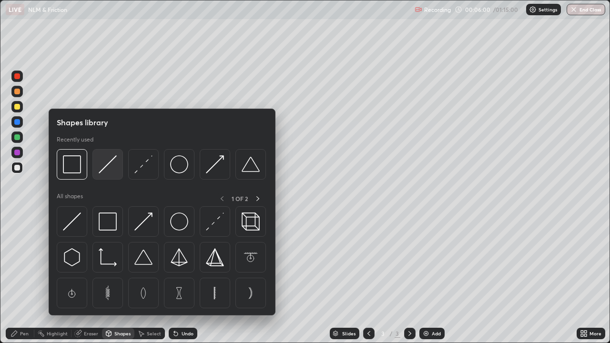
click at [104, 169] on img at bounding box center [108, 164] width 18 height 18
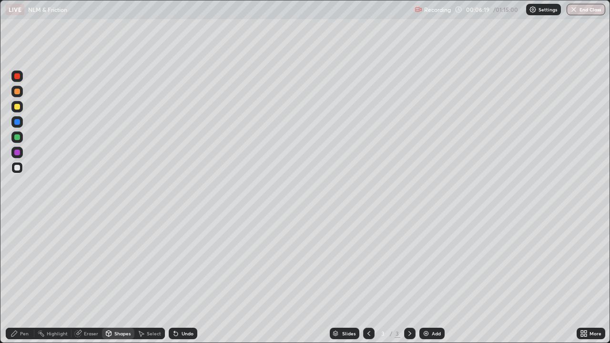
click at [30, 282] on div "Pen" at bounding box center [20, 333] width 29 height 11
click at [119, 282] on div "Shapes" at bounding box center [122, 333] width 16 height 5
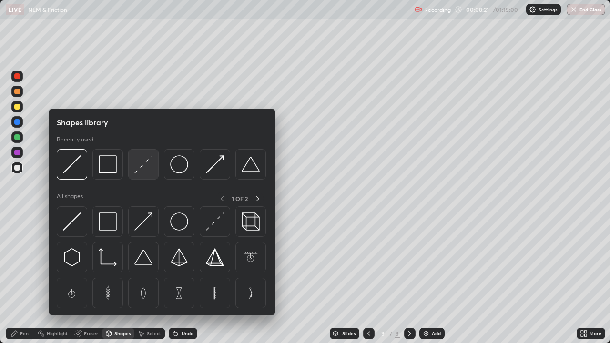
click at [139, 167] on img at bounding box center [143, 164] width 18 height 18
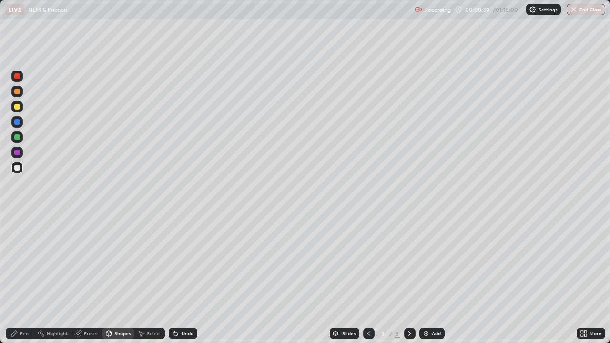
click at [22, 282] on div "Pen" at bounding box center [24, 333] width 9 height 5
click at [17, 95] on div at bounding box center [16, 91] width 11 height 11
click at [17, 107] on div at bounding box center [17, 107] width 6 height 6
click at [16, 166] on div at bounding box center [17, 168] width 6 height 6
click at [88, 282] on div "Eraser" at bounding box center [91, 333] width 14 height 5
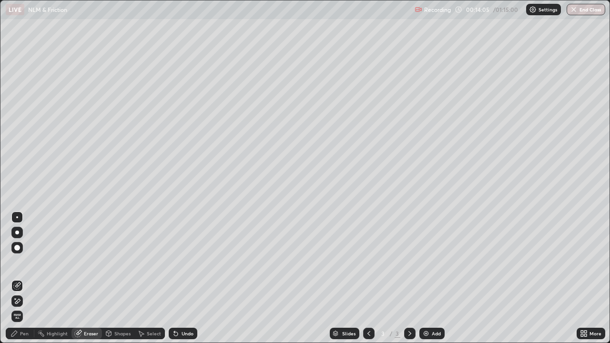
click at [26, 282] on div "Pen" at bounding box center [24, 333] width 9 height 5
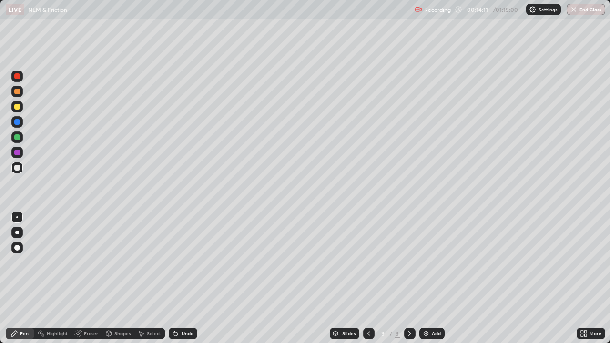
click at [91, 282] on div "Eraser" at bounding box center [91, 333] width 14 height 5
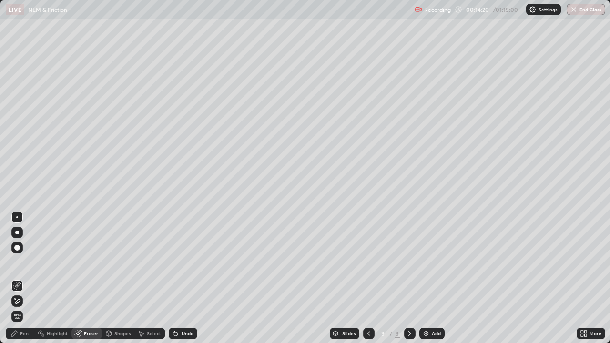
click at [15, 282] on icon at bounding box center [14, 334] width 6 height 6
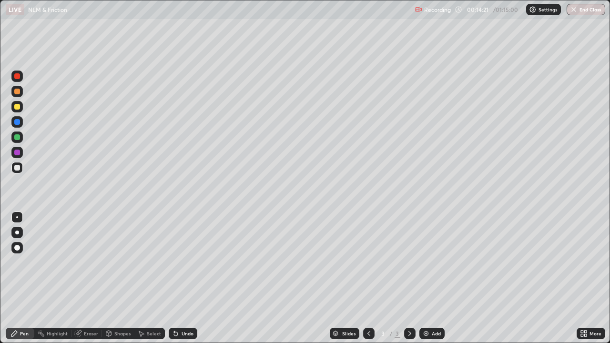
click at [17, 170] on div at bounding box center [17, 168] width 6 height 6
click at [90, 282] on div "Eraser" at bounding box center [91, 333] width 14 height 5
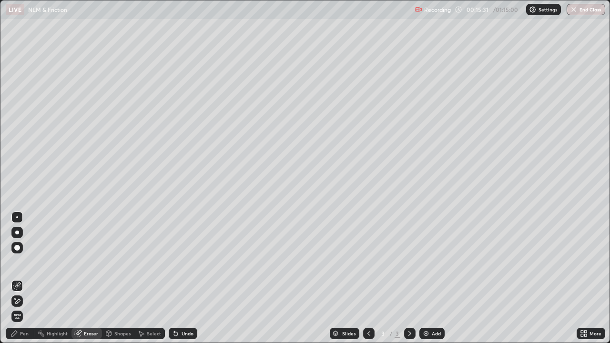
click at [25, 282] on div "Pen" at bounding box center [24, 333] width 9 height 5
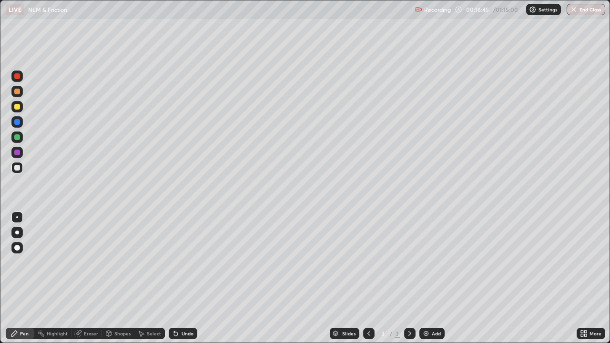
click at [21, 282] on div "Pen" at bounding box center [24, 333] width 9 height 5
click at [21, 110] on div at bounding box center [16, 106] width 11 height 11
click at [114, 282] on div "Shapes" at bounding box center [118, 333] width 32 height 11
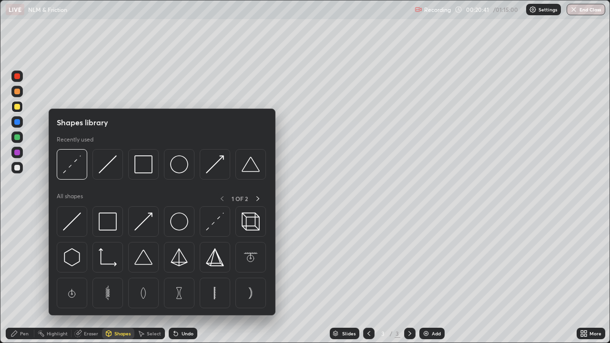
click at [87, 282] on div "Eraser" at bounding box center [86, 333] width 30 height 11
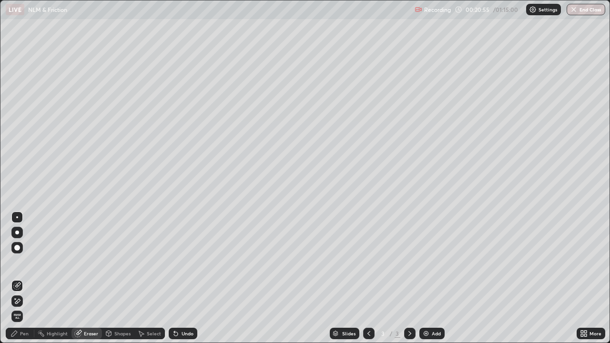
click at [88, 282] on div "Eraser" at bounding box center [91, 333] width 14 height 5
click at [25, 282] on div "Pen" at bounding box center [24, 333] width 9 height 5
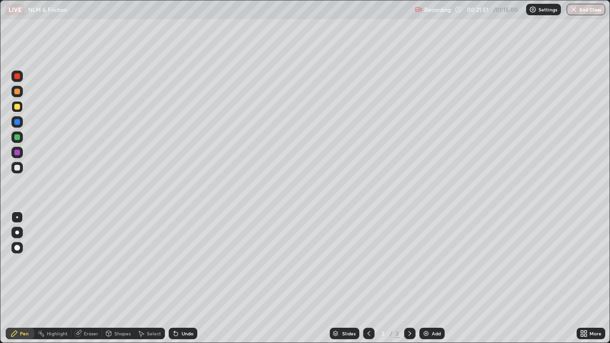
click at [18, 169] on div at bounding box center [17, 168] width 6 height 6
click at [17, 109] on div at bounding box center [17, 107] width 6 height 6
click at [62, 282] on div "Highlight" at bounding box center [52, 333] width 37 height 11
click at [427, 282] on img at bounding box center [426, 334] width 8 height 8
click at [88, 282] on div "Eraser" at bounding box center [91, 333] width 14 height 5
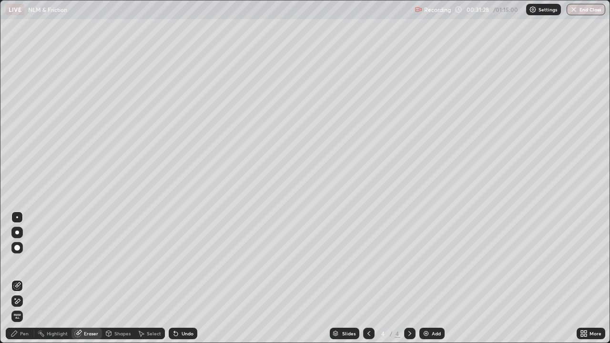
click at [20, 282] on div "Pen" at bounding box center [24, 333] width 9 height 5
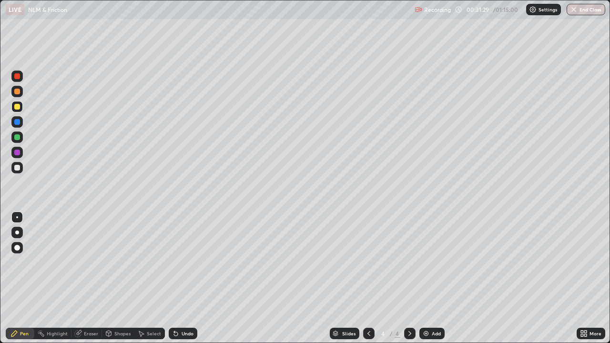
click at [18, 172] on div at bounding box center [16, 167] width 11 height 11
click at [117, 282] on div "Shapes" at bounding box center [122, 333] width 16 height 5
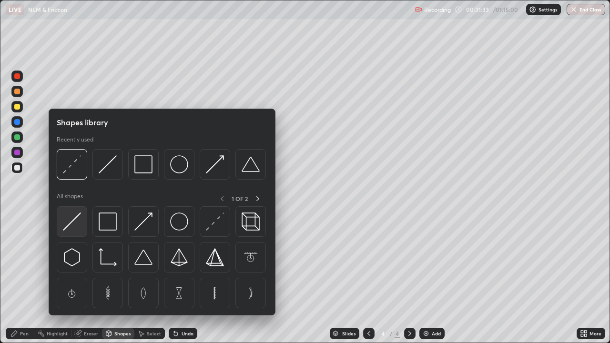
click at [69, 219] on img at bounding box center [72, 221] width 18 height 18
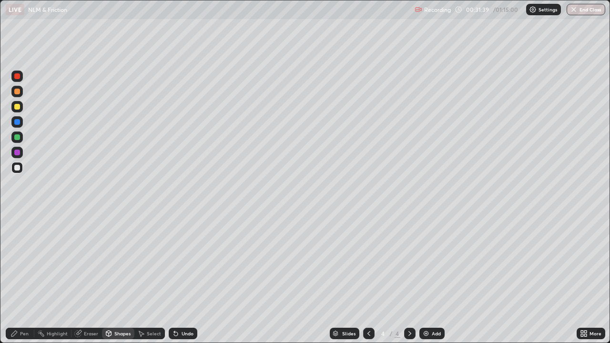
click at [23, 282] on div "Pen" at bounding box center [24, 333] width 9 height 5
click at [116, 282] on div "Shapes" at bounding box center [122, 333] width 16 height 5
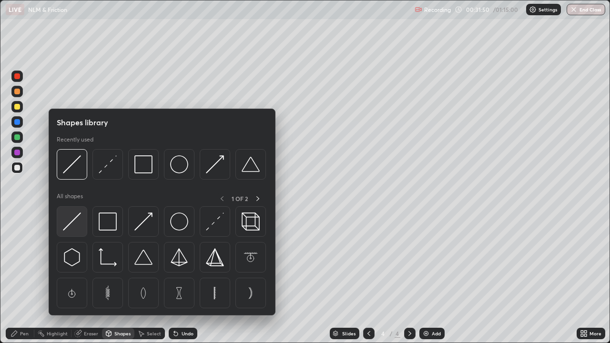
click at [75, 222] on img at bounding box center [72, 221] width 18 height 18
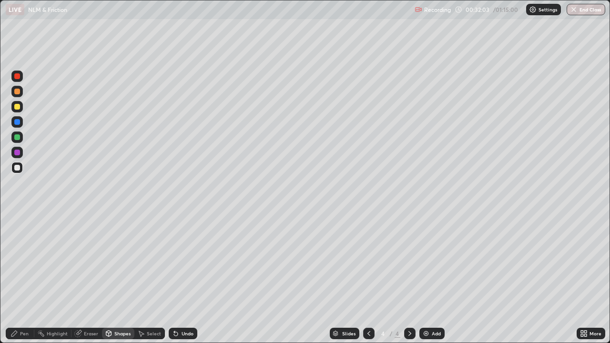
click at [27, 282] on div "Pen" at bounding box center [24, 333] width 9 height 5
click at [24, 282] on div "Pen" at bounding box center [24, 333] width 9 height 5
click at [90, 282] on div "Eraser" at bounding box center [91, 333] width 14 height 5
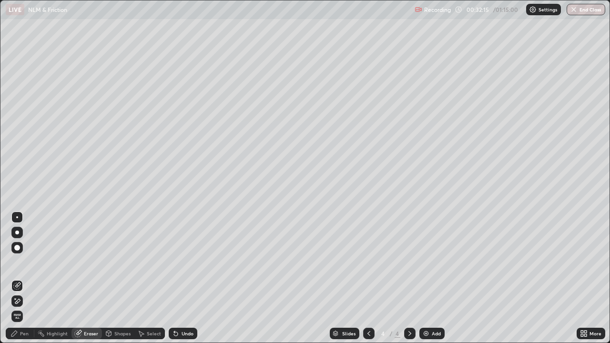
click at [117, 282] on div "Shapes" at bounding box center [122, 333] width 16 height 5
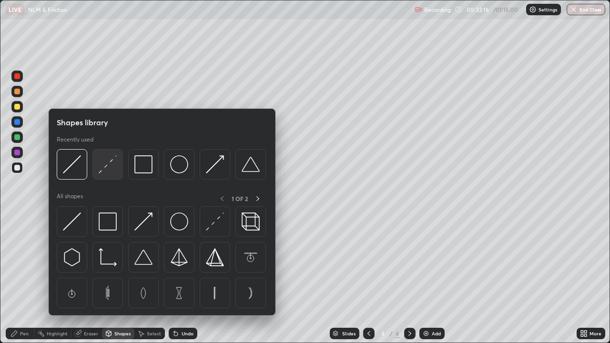
click at [101, 170] on img at bounding box center [108, 164] width 18 height 18
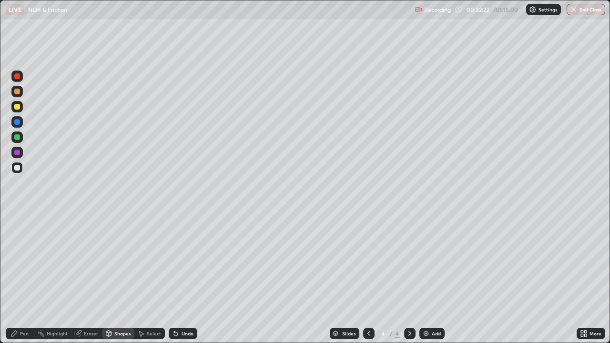
click at [27, 282] on div "Pen" at bounding box center [24, 333] width 9 height 5
click at [18, 107] on div at bounding box center [17, 107] width 6 height 6
click at [88, 282] on div "Eraser" at bounding box center [91, 333] width 14 height 5
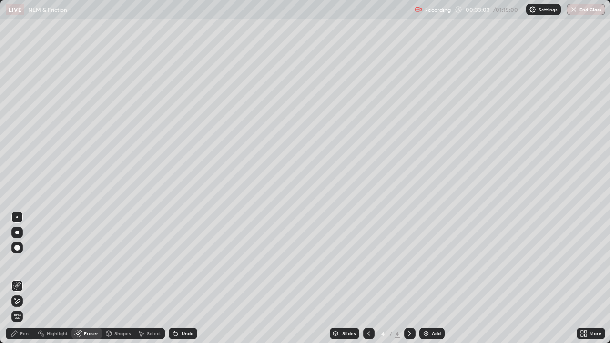
click at [58, 282] on div "Highlight" at bounding box center [57, 333] width 21 height 5
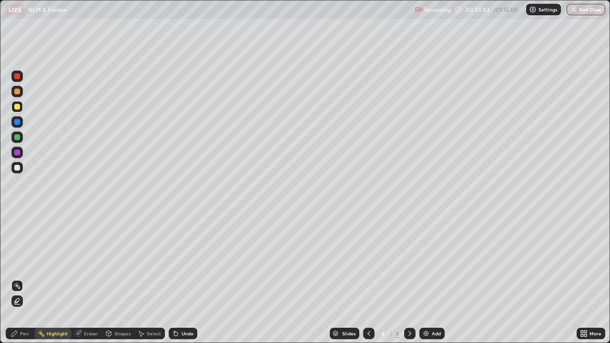
click at [52, 282] on div "Highlight" at bounding box center [57, 333] width 21 height 5
click at [21, 282] on div "Pen" at bounding box center [24, 333] width 9 height 5
click at [55, 282] on div "Highlight" at bounding box center [57, 333] width 21 height 5
click at [20, 282] on div "Pen" at bounding box center [20, 333] width 29 height 11
click at [118, 282] on div "Shapes" at bounding box center [122, 333] width 16 height 5
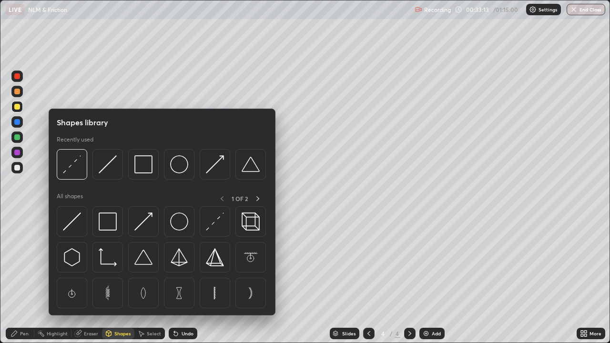
click at [92, 282] on div "Eraser" at bounding box center [91, 333] width 14 height 5
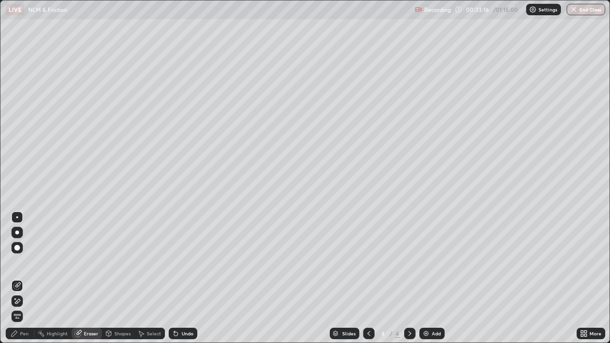
click at [25, 282] on div "Pen" at bounding box center [20, 333] width 29 height 11
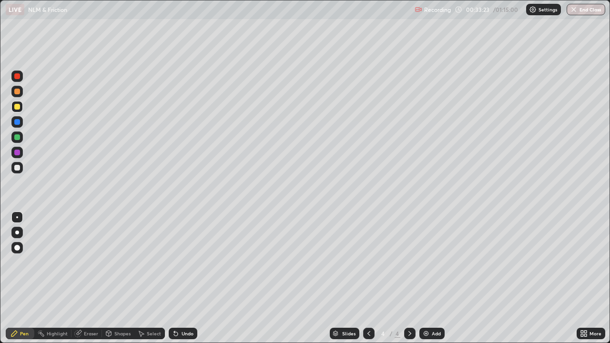
click at [92, 282] on div "Eraser" at bounding box center [91, 333] width 14 height 5
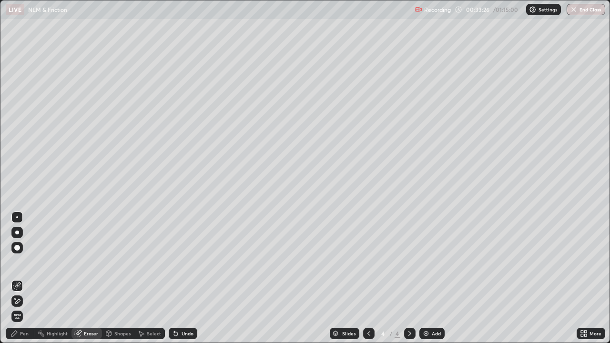
click at [26, 282] on div "Pen" at bounding box center [24, 333] width 9 height 5
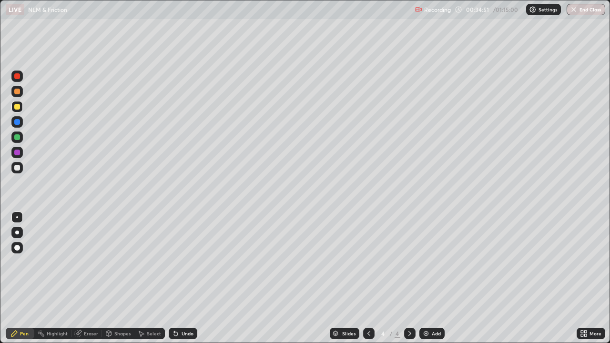
click at [17, 217] on div at bounding box center [17, 217] width 2 height 2
click at [86, 282] on div "Eraser" at bounding box center [91, 333] width 14 height 5
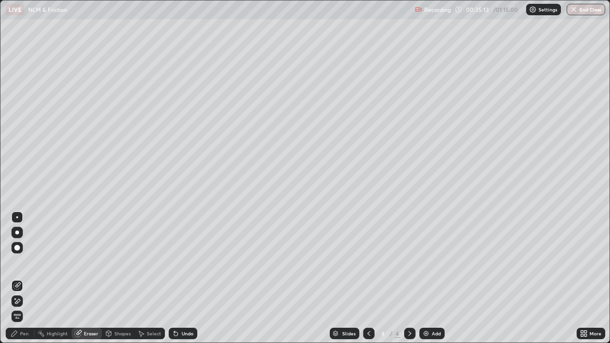
click at [78, 282] on icon at bounding box center [78, 332] width 5 height 5
click at [15, 282] on icon at bounding box center [14, 334] width 6 height 6
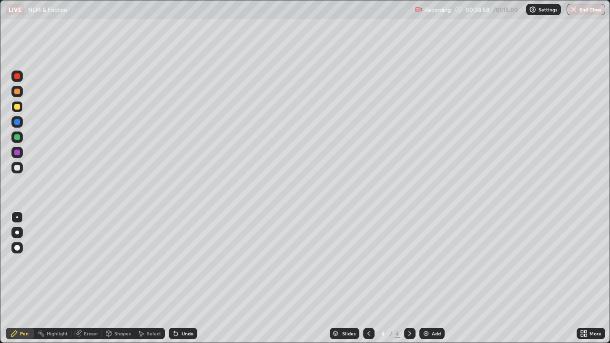
click at [427, 282] on img at bounding box center [426, 334] width 8 height 8
click at [17, 217] on div at bounding box center [17, 217] width 2 height 2
click at [17, 170] on div at bounding box center [17, 168] width 6 height 6
click at [424, 282] on img at bounding box center [426, 334] width 8 height 8
click at [17, 106] on div at bounding box center [17, 107] width 6 height 6
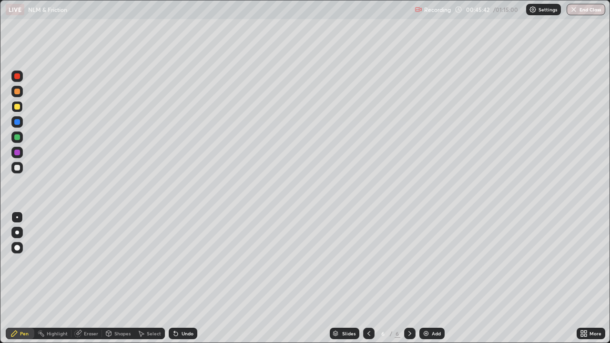
click at [123, 282] on div "Shapes" at bounding box center [122, 333] width 16 height 5
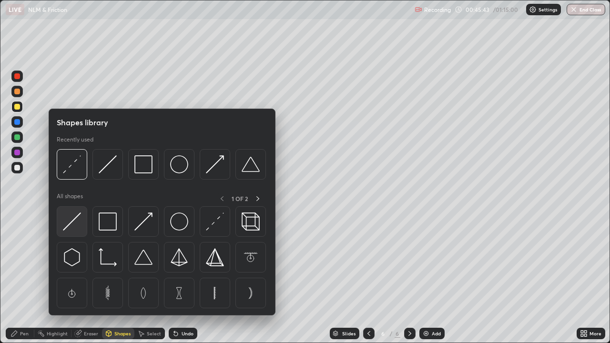
click at [75, 221] on img at bounding box center [72, 221] width 18 height 18
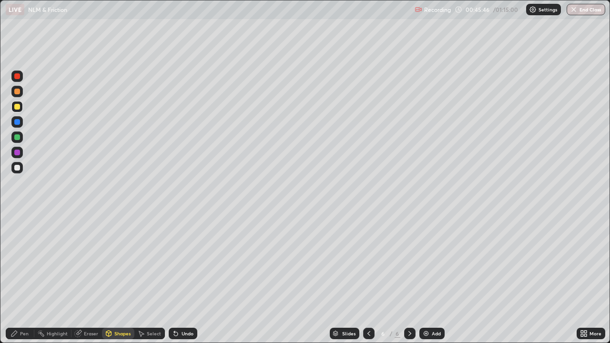
click at [17, 169] on div at bounding box center [17, 168] width 6 height 6
click at [153, 282] on div "Select" at bounding box center [154, 333] width 14 height 5
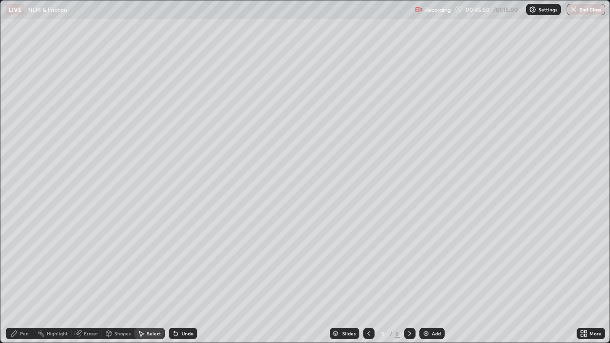
click at [153, 282] on div "Select" at bounding box center [154, 333] width 14 height 5
click at [150, 282] on div "Select" at bounding box center [154, 333] width 14 height 5
click at [147, 282] on div "Select" at bounding box center [154, 333] width 14 height 5
click at [127, 282] on div "Shapes" at bounding box center [122, 333] width 16 height 5
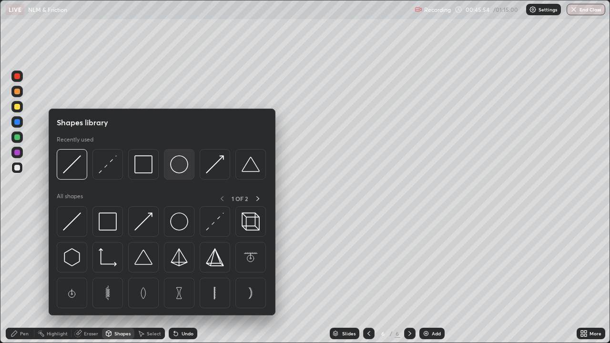
click at [183, 164] on img at bounding box center [179, 164] width 18 height 18
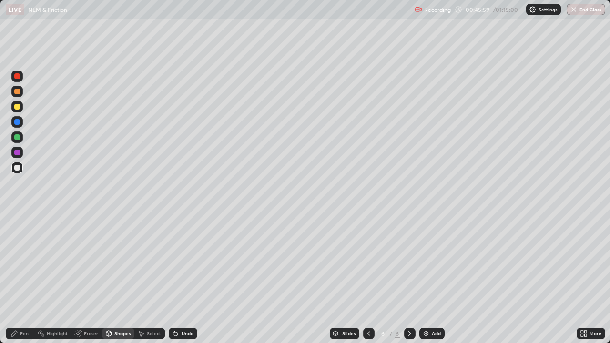
click at [92, 282] on div "Eraser" at bounding box center [91, 333] width 14 height 5
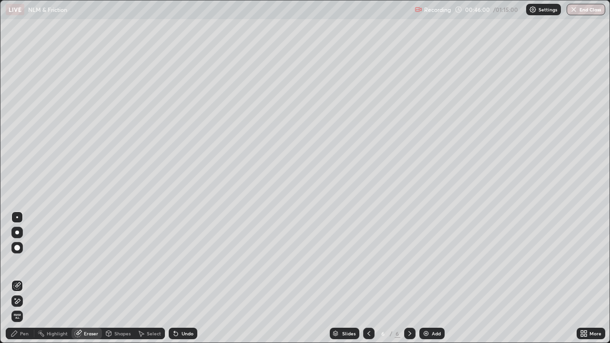
click at [26, 282] on div "Pen" at bounding box center [24, 333] width 9 height 5
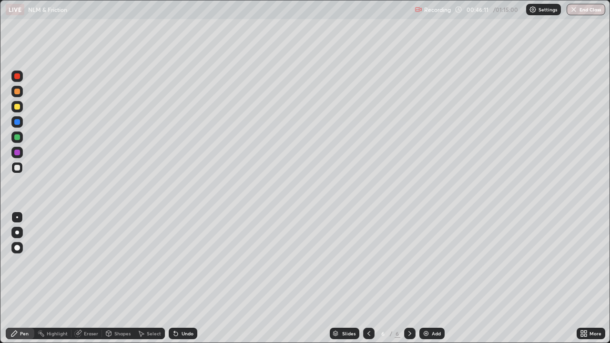
click at [184, 282] on div "Undo" at bounding box center [187, 333] width 12 height 5
click at [185, 282] on div "Undo" at bounding box center [187, 333] width 12 height 5
click at [186, 282] on div "Undo" at bounding box center [187, 333] width 12 height 5
click at [116, 282] on div "Shapes" at bounding box center [118, 333] width 32 height 11
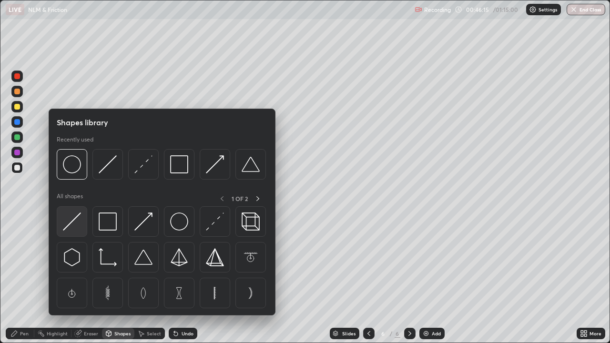
click at [71, 222] on img at bounding box center [72, 221] width 18 height 18
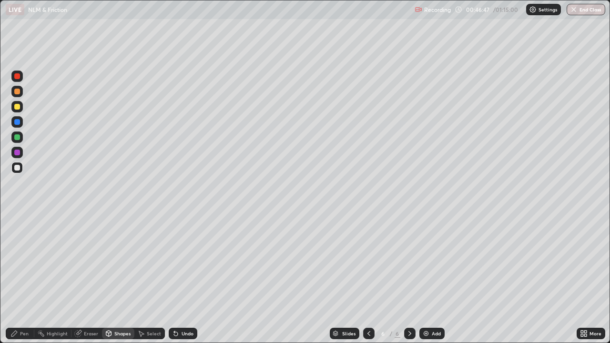
click at [28, 282] on div "Pen" at bounding box center [24, 333] width 9 height 5
click at [26, 282] on div "Pen" at bounding box center [24, 333] width 9 height 5
click at [15, 107] on div at bounding box center [17, 107] width 6 height 6
click at [23, 282] on div "Pen" at bounding box center [24, 333] width 9 height 5
click at [118, 282] on div "Shapes" at bounding box center [122, 333] width 16 height 5
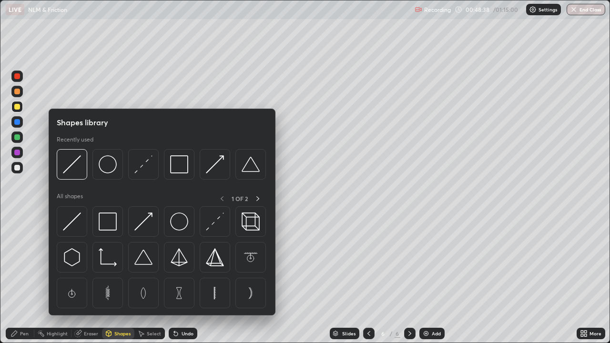
click at [26, 282] on div "Pen" at bounding box center [24, 333] width 9 height 5
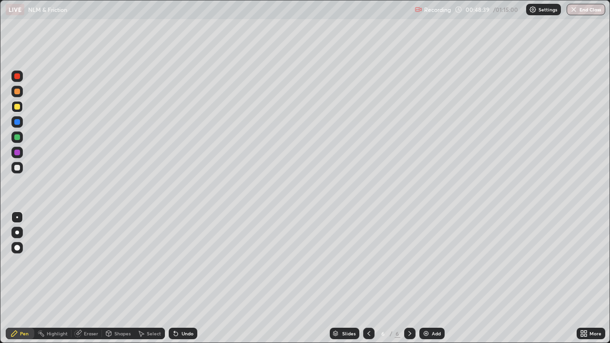
click at [117, 282] on div "Shapes" at bounding box center [122, 333] width 16 height 5
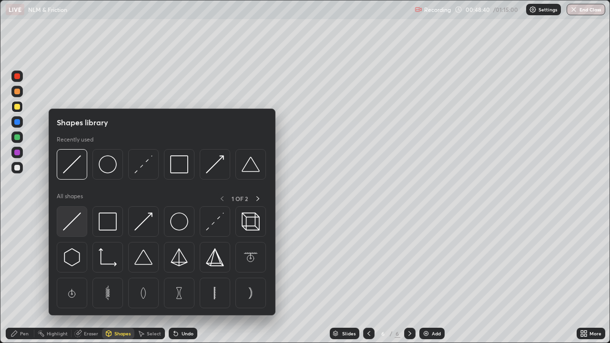
click at [75, 222] on img at bounding box center [72, 221] width 18 height 18
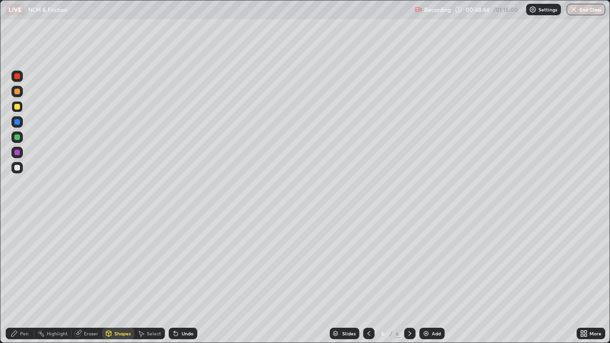
click at [24, 282] on div "Pen" at bounding box center [24, 333] width 9 height 5
click at [16, 169] on div at bounding box center [17, 168] width 6 height 6
click at [29, 282] on div "Pen" at bounding box center [20, 333] width 29 height 11
click at [112, 282] on div "Shapes" at bounding box center [118, 333] width 32 height 11
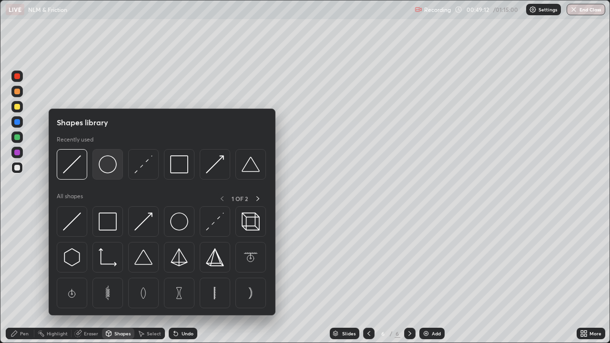
click at [110, 167] on img at bounding box center [108, 164] width 18 height 18
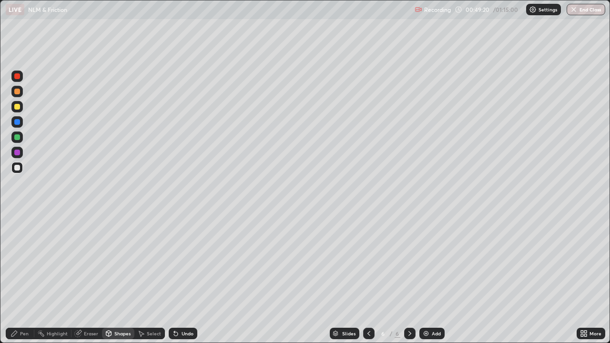
click at [175, 282] on icon at bounding box center [176, 334] width 4 height 4
click at [26, 282] on div "Pen" at bounding box center [24, 333] width 9 height 5
click at [113, 282] on div "Shapes" at bounding box center [118, 333] width 32 height 11
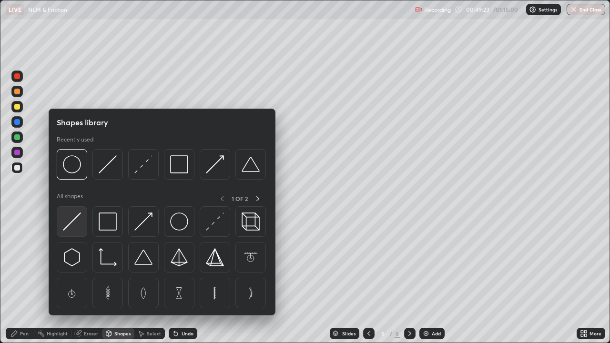
click at [75, 221] on img at bounding box center [72, 221] width 18 height 18
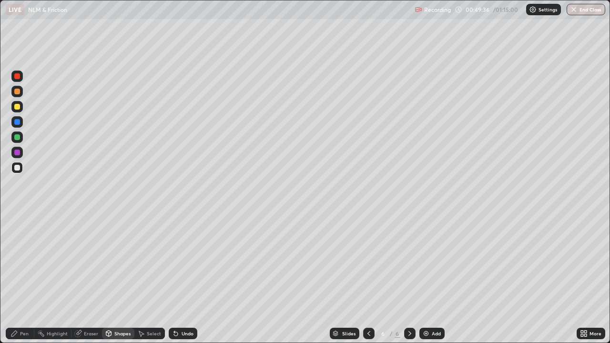
click at [28, 282] on div "Pen" at bounding box center [20, 333] width 29 height 11
click at [117, 282] on div "Shapes" at bounding box center [122, 333] width 16 height 5
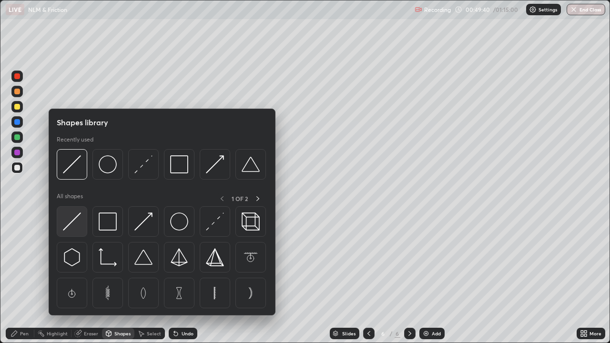
click at [75, 223] on img at bounding box center [72, 221] width 18 height 18
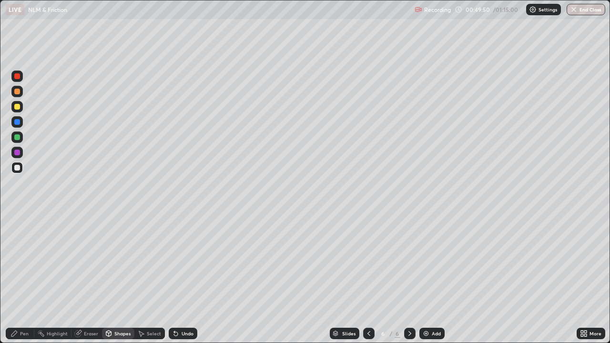
click at [174, 282] on icon at bounding box center [174, 331] width 1 height 1
click at [174, 282] on icon at bounding box center [176, 334] width 4 height 4
click at [27, 282] on div "Pen" at bounding box center [24, 333] width 9 height 5
click at [16, 110] on div at bounding box center [16, 106] width 11 height 11
click at [89, 282] on div "Eraser" at bounding box center [91, 333] width 14 height 5
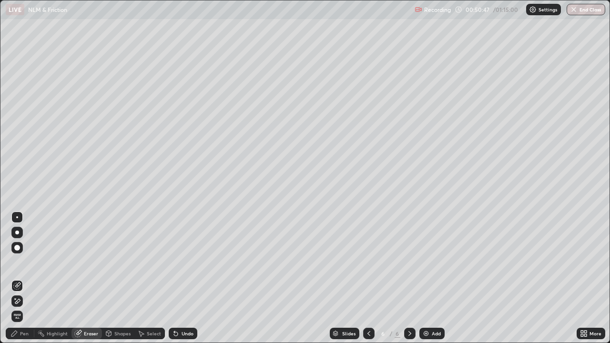
click at [26, 282] on div "Pen" at bounding box center [20, 333] width 29 height 11
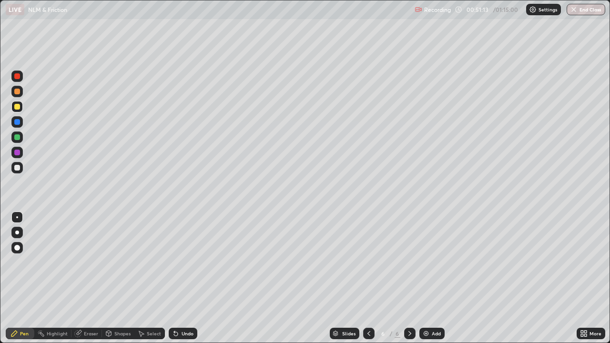
click at [24, 282] on div "Pen" at bounding box center [24, 333] width 9 height 5
click at [17, 217] on div at bounding box center [17, 217] width 2 height 2
click at [16, 168] on div at bounding box center [17, 168] width 6 height 6
click at [26, 282] on div "Pen" at bounding box center [24, 333] width 9 height 5
click at [88, 282] on div "Eraser" at bounding box center [91, 333] width 14 height 5
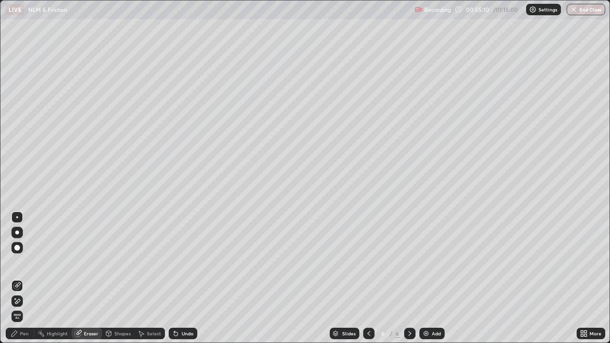
click at [18, 218] on div at bounding box center [17, 217] width 2 height 2
click at [17, 282] on icon at bounding box center [14, 334] width 8 height 8
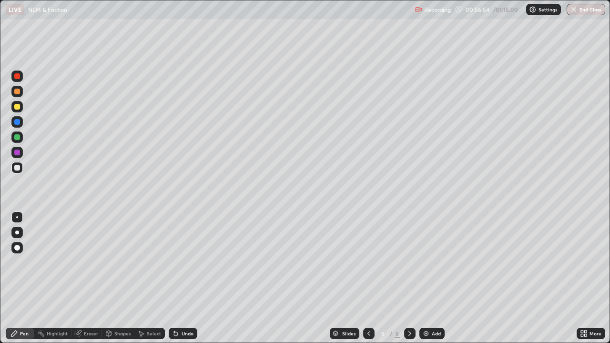
click at [108, 282] on div "Shapes" at bounding box center [118, 333] width 32 height 19
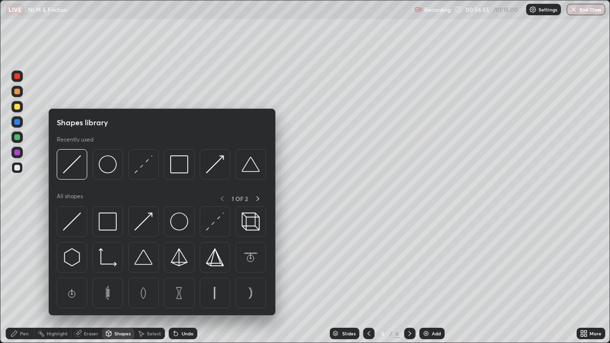
click at [108, 282] on div "Shapes library Recently used All shapes 1 OF 2" at bounding box center [162, 212] width 227 height 207
click at [50, 282] on div "Shapes library Recently used All shapes 1 OF 2" at bounding box center [162, 212] width 227 height 207
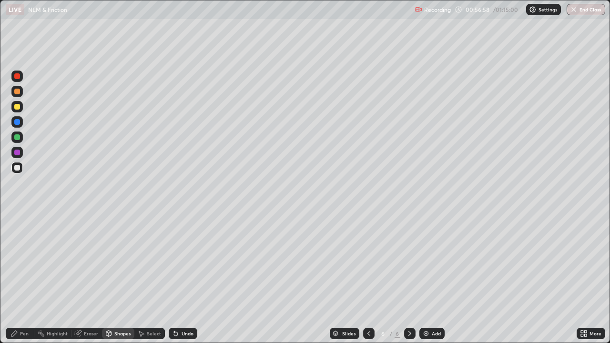
click at [112, 282] on div "Shapes" at bounding box center [118, 333] width 32 height 19
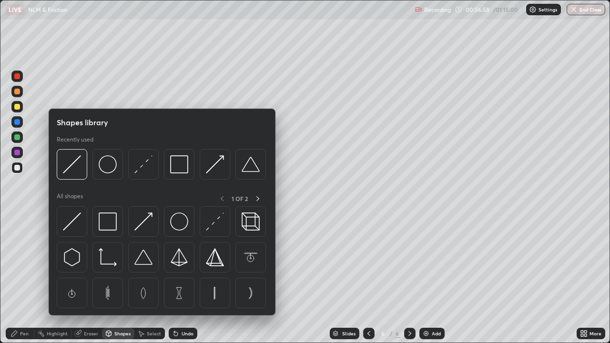
click at [108, 282] on div "Shapes library Recently used All shapes 1 OF 2" at bounding box center [162, 212] width 227 height 207
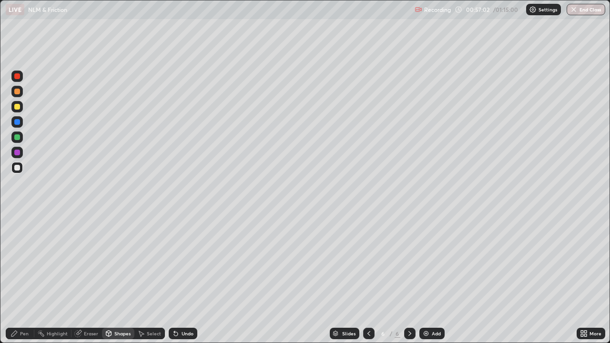
click at [22, 282] on div "Pen" at bounding box center [24, 333] width 9 height 5
click at [91, 282] on div "Eraser" at bounding box center [86, 333] width 30 height 11
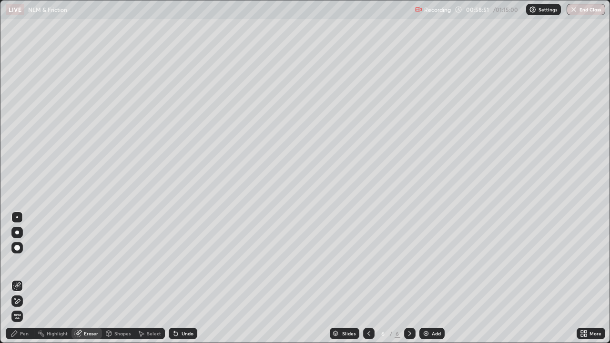
click at [21, 282] on div "Pen" at bounding box center [24, 333] width 9 height 5
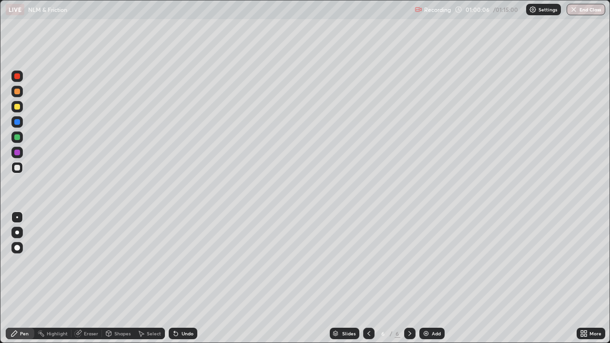
click at [92, 282] on div "Eraser" at bounding box center [91, 333] width 14 height 5
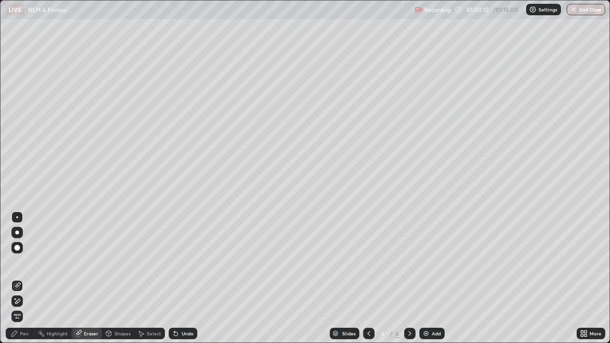
click at [28, 282] on div "Pen" at bounding box center [24, 333] width 9 height 5
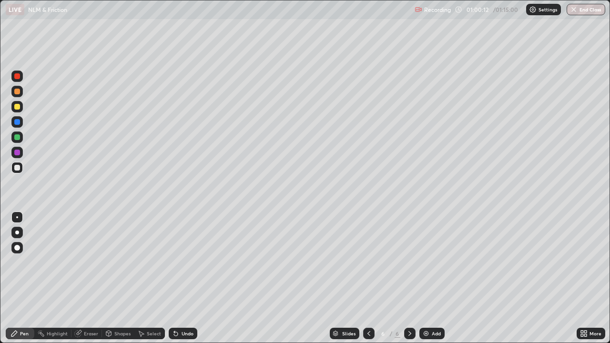
click at [24, 282] on div "Pen" at bounding box center [24, 333] width 9 height 5
click at [424, 282] on img at bounding box center [426, 334] width 8 height 8
click at [89, 282] on div "Eraser" at bounding box center [91, 333] width 14 height 5
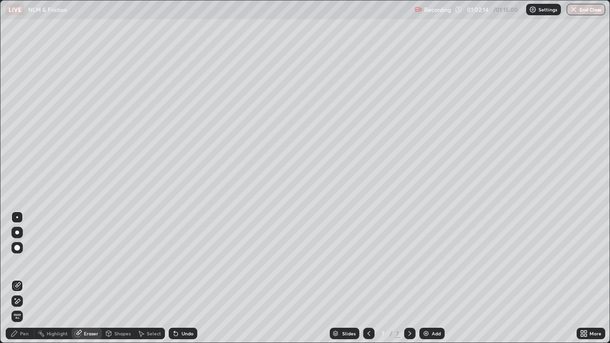
click at [121, 282] on div "Shapes" at bounding box center [122, 333] width 16 height 5
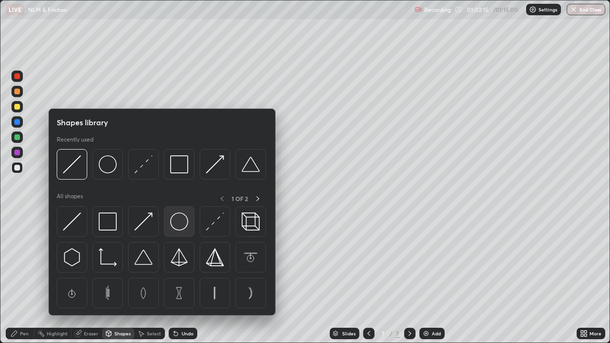
click at [179, 223] on img at bounding box center [179, 221] width 18 height 18
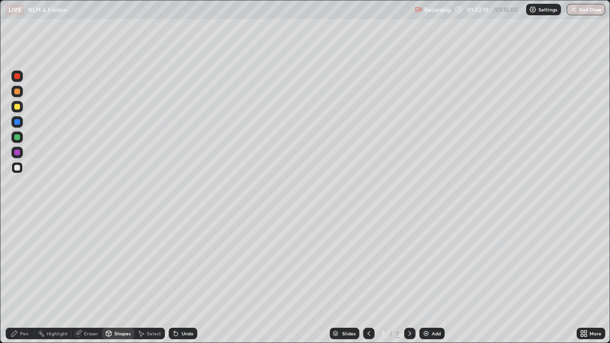
click at [30, 282] on div "Pen" at bounding box center [20, 333] width 29 height 11
click at [183, 282] on div "Undo" at bounding box center [187, 333] width 12 height 5
click at [117, 282] on div "Shapes" at bounding box center [122, 333] width 16 height 5
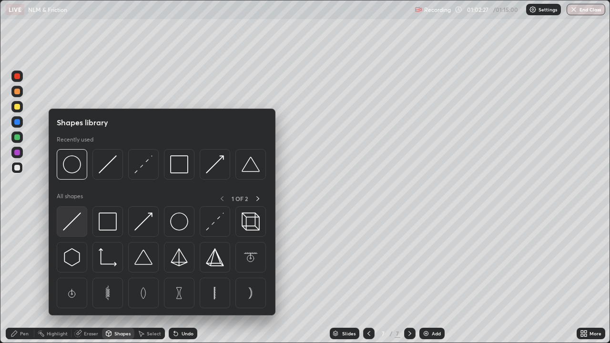
click at [77, 221] on img at bounding box center [72, 221] width 18 height 18
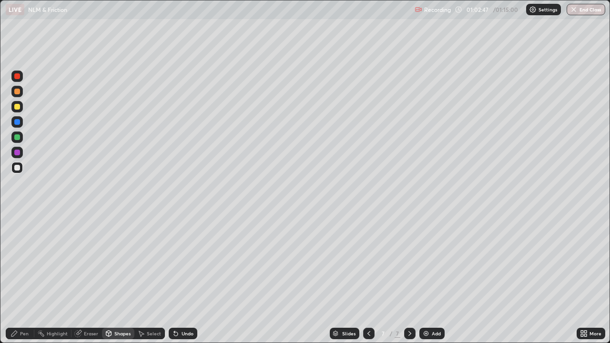
click at [30, 282] on div "Pen" at bounding box center [20, 333] width 29 height 11
click at [17, 107] on div at bounding box center [17, 107] width 6 height 6
click at [16, 171] on div at bounding box center [16, 167] width 11 height 11
click at [86, 282] on div "Eraser" at bounding box center [91, 333] width 14 height 5
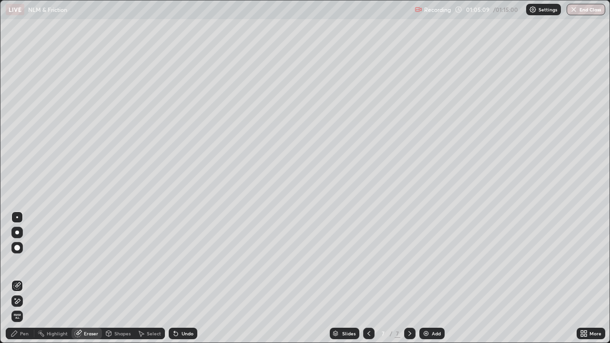
click at [20, 282] on div "Pen" at bounding box center [20, 333] width 29 height 11
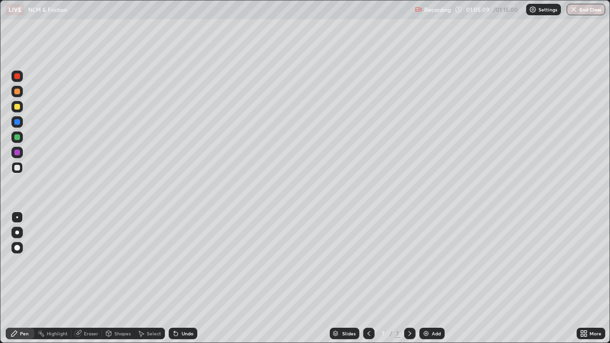
click at [21, 282] on div "Pen" at bounding box center [24, 333] width 9 height 5
click at [89, 282] on div "Eraser" at bounding box center [91, 333] width 14 height 5
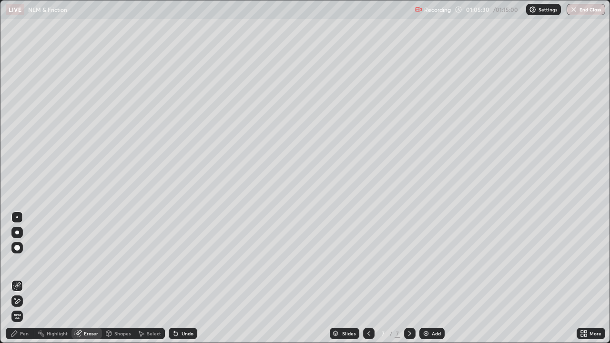
click at [19, 282] on div "Pen" at bounding box center [20, 333] width 29 height 11
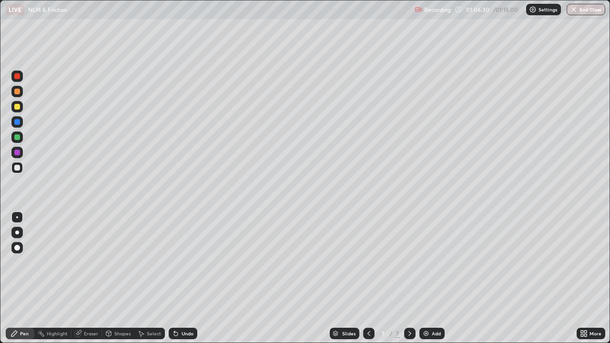
click at [117, 282] on div "Shapes" at bounding box center [122, 333] width 16 height 5
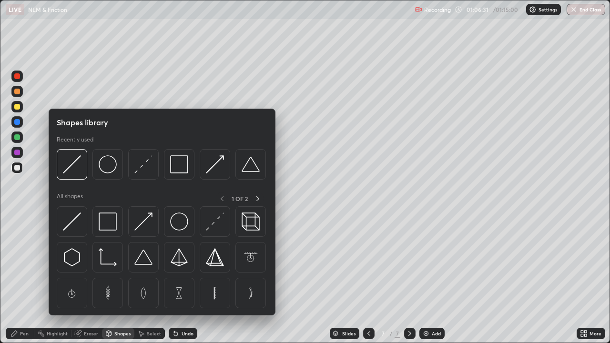
click at [86, 282] on div "Eraser" at bounding box center [91, 333] width 14 height 5
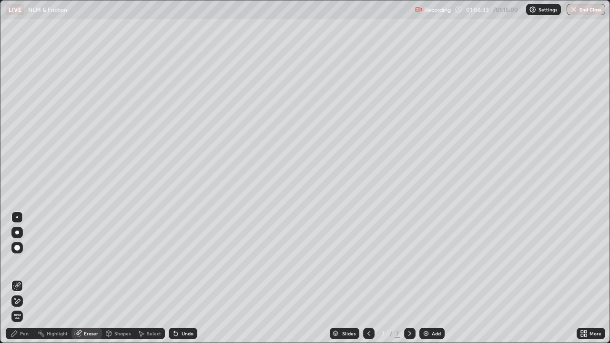
click at [27, 282] on div "Pen" at bounding box center [24, 333] width 9 height 5
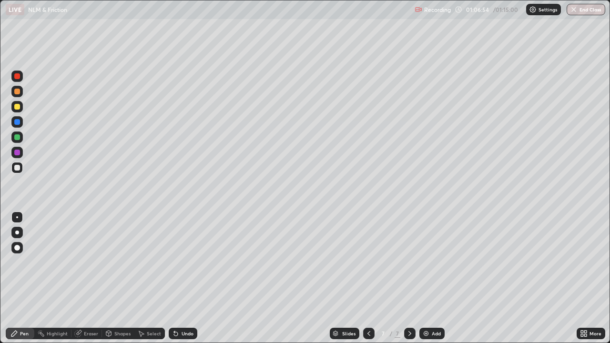
click at [90, 282] on div "Eraser" at bounding box center [91, 333] width 14 height 5
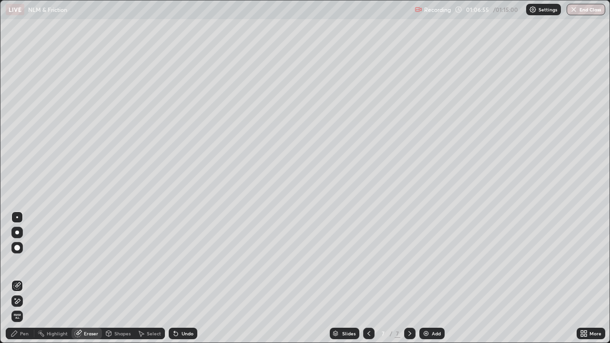
click at [25, 282] on div "Pen" at bounding box center [24, 333] width 9 height 5
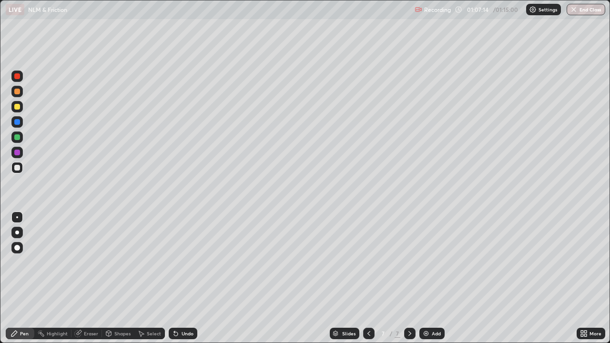
click at [368, 282] on icon at bounding box center [369, 334] width 8 height 8
click at [366, 282] on icon at bounding box center [369, 334] width 8 height 8
click at [410, 282] on icon at bounding box center [410, 334] width 8 height 8
click at [409, 282] on icon at bounding box center [410, 334] width 8 height 8
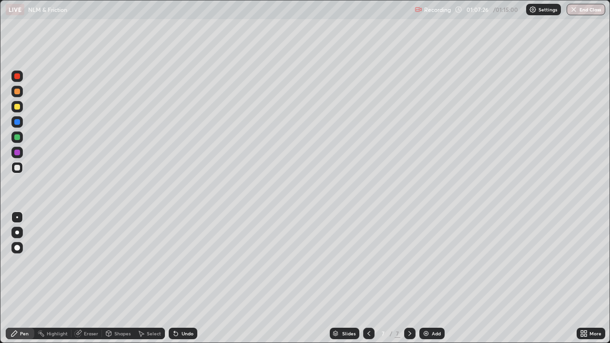
click at [366, 282] on icon at bounding box center [369, 334] width 8 height 8
click at [409, 282] on icon at bounding box center [410, 334] width 8 height 8
click at [90, 282] on div "Eraser" at bounding box center [91, 333] width 14 height 5
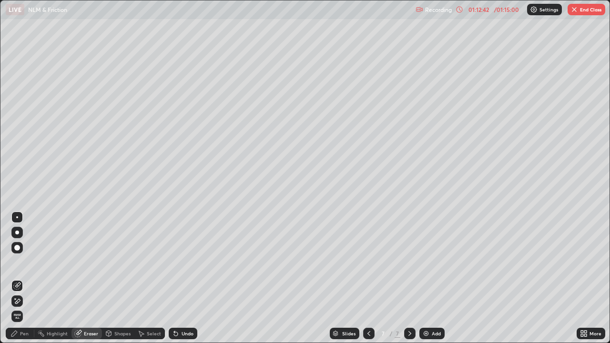
click at [25, 282] on div "Pen" at bounding box center [24, 333] width 9 height 5
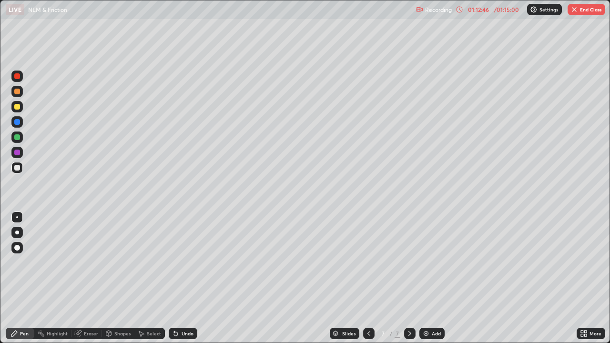
click at [120, 282] on div "Shapes" at bounding box center [122, 333] width 16 height 5
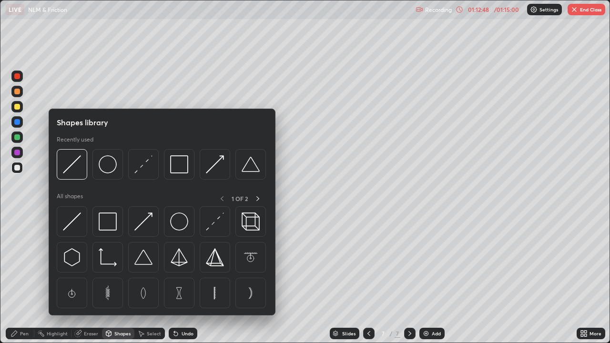
click at [85, 282] on div "Eraser" at bounding box center [91, 333] width 14 height 5
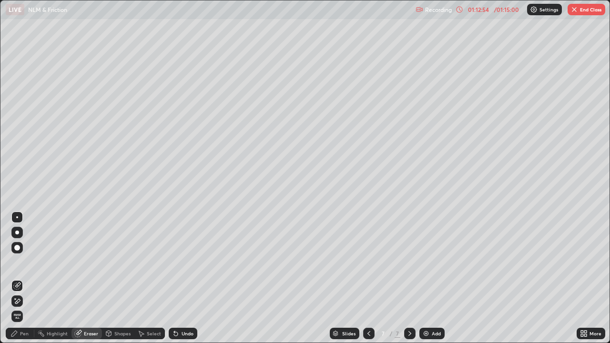
click at [31, 282] on div "Pen" at bounding box center [20, 333] width 29 height 11
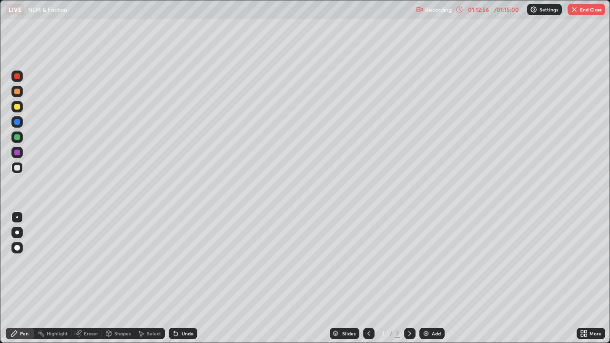
click at [20, 107] on div at bounding box center [16, 106] width 11 height 11
